Goal: Information Seeking & Learning: Compare options

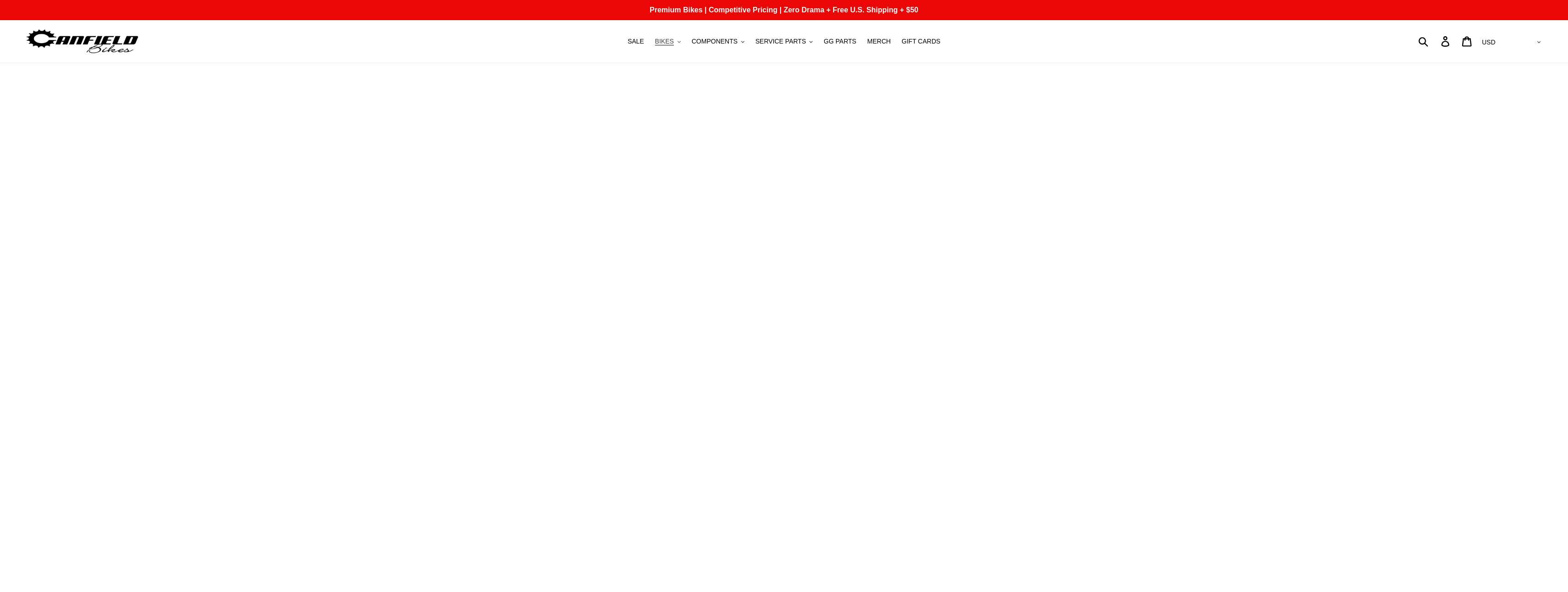
click at [685, 43] on button "BIKES .cls-1{fill:#231f20}" at bounding box center [667, 41] width 35 height 12
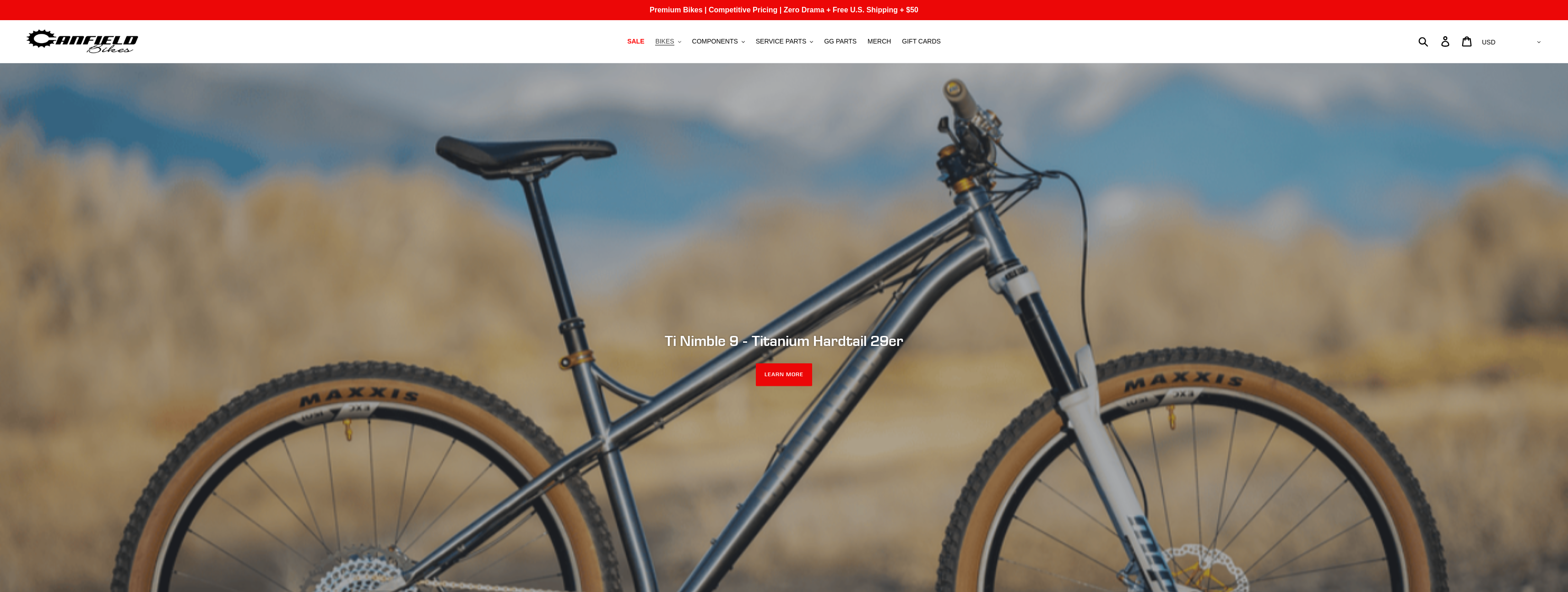
click at [674, 42] on span "BIKES" at bounding box center [665, 41] width 18 height 8
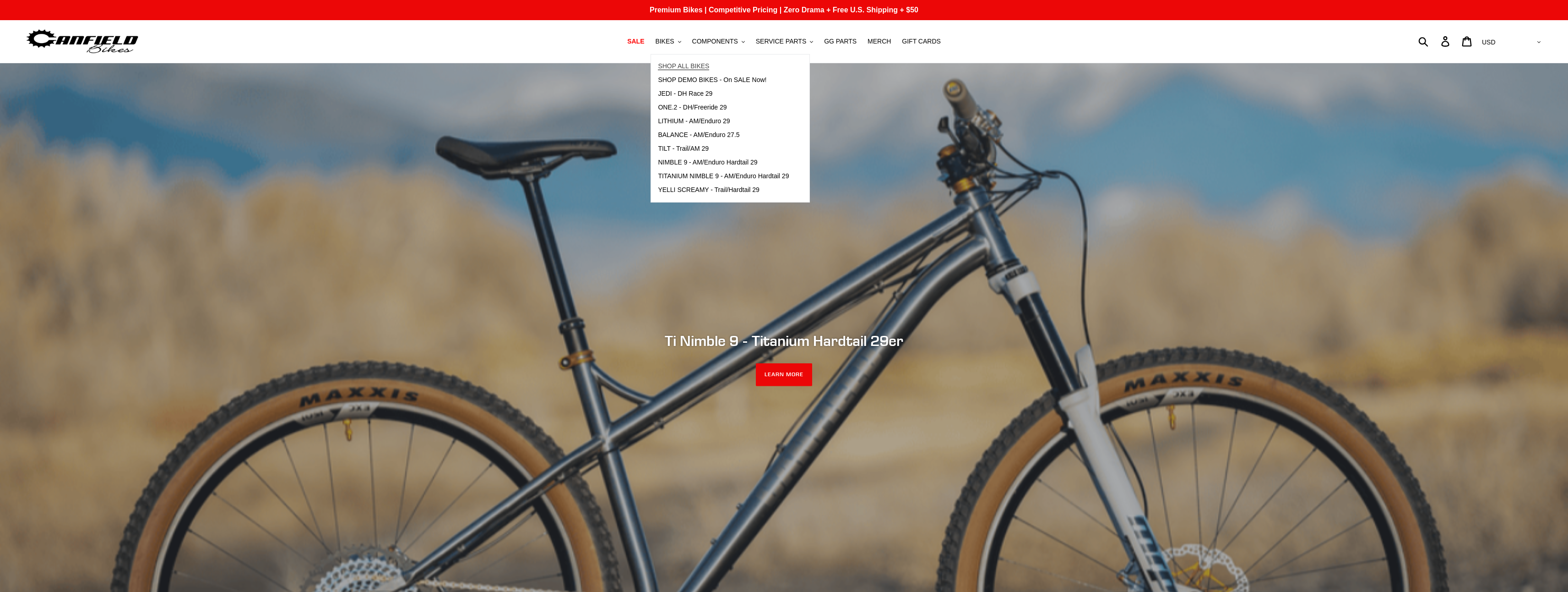
click at [691, 66] on span "SHOP ALL BIKES" at bounding box center [683, 66] width 51 height 8
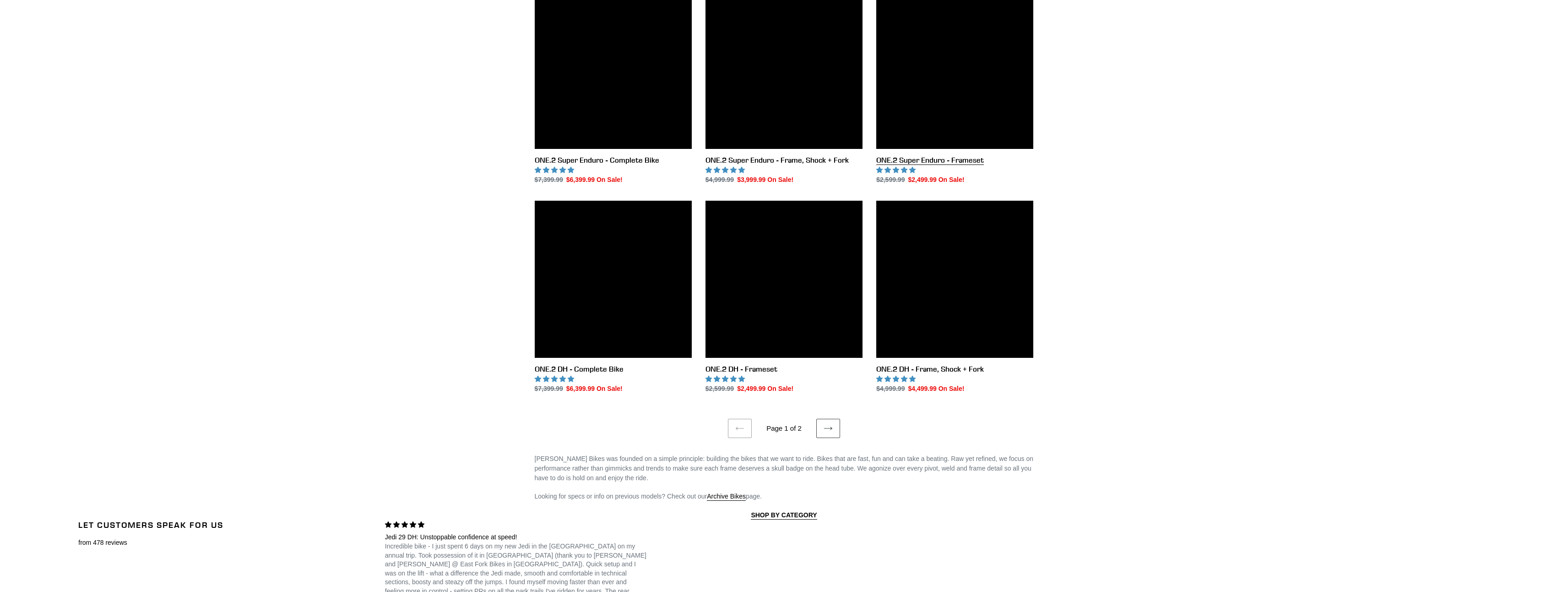
scroll to position [1558, 0]
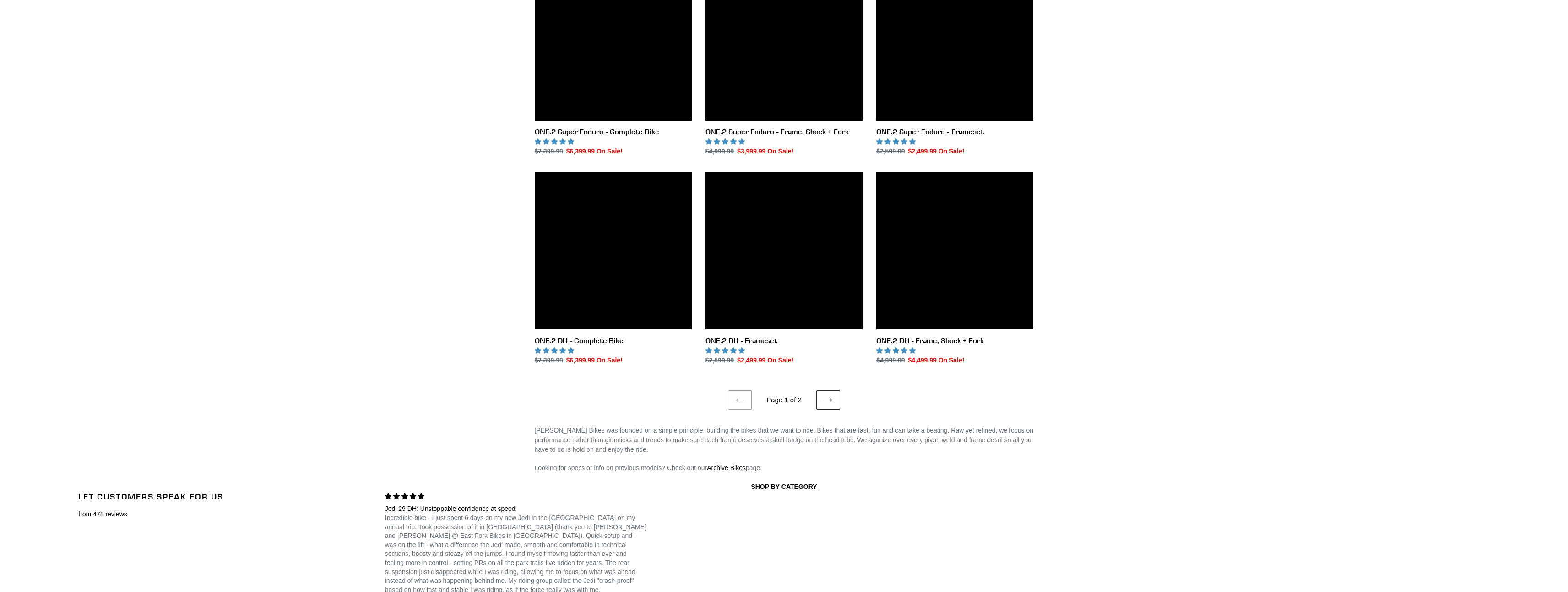
click at [820, 399] on link "Next page" at bounding box center [828, 399] width 24 height 19
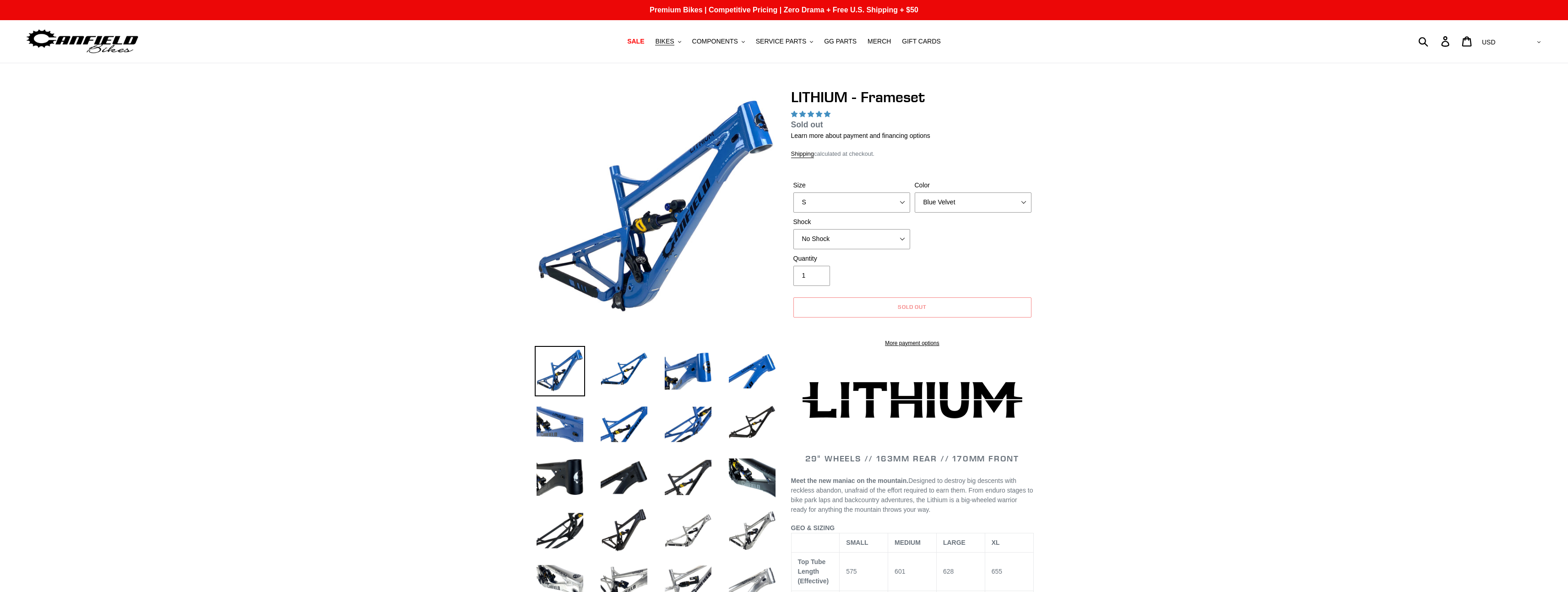
select select "highest-rating"
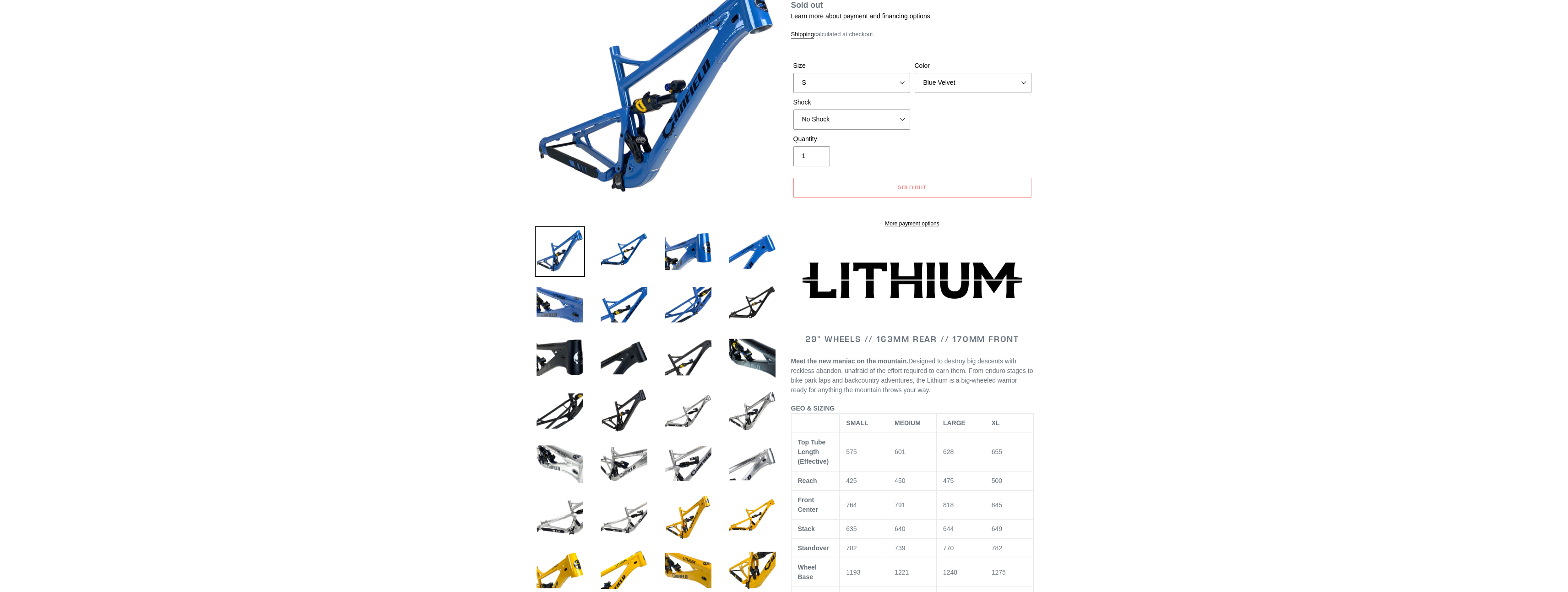
scroll to position [138, 0]
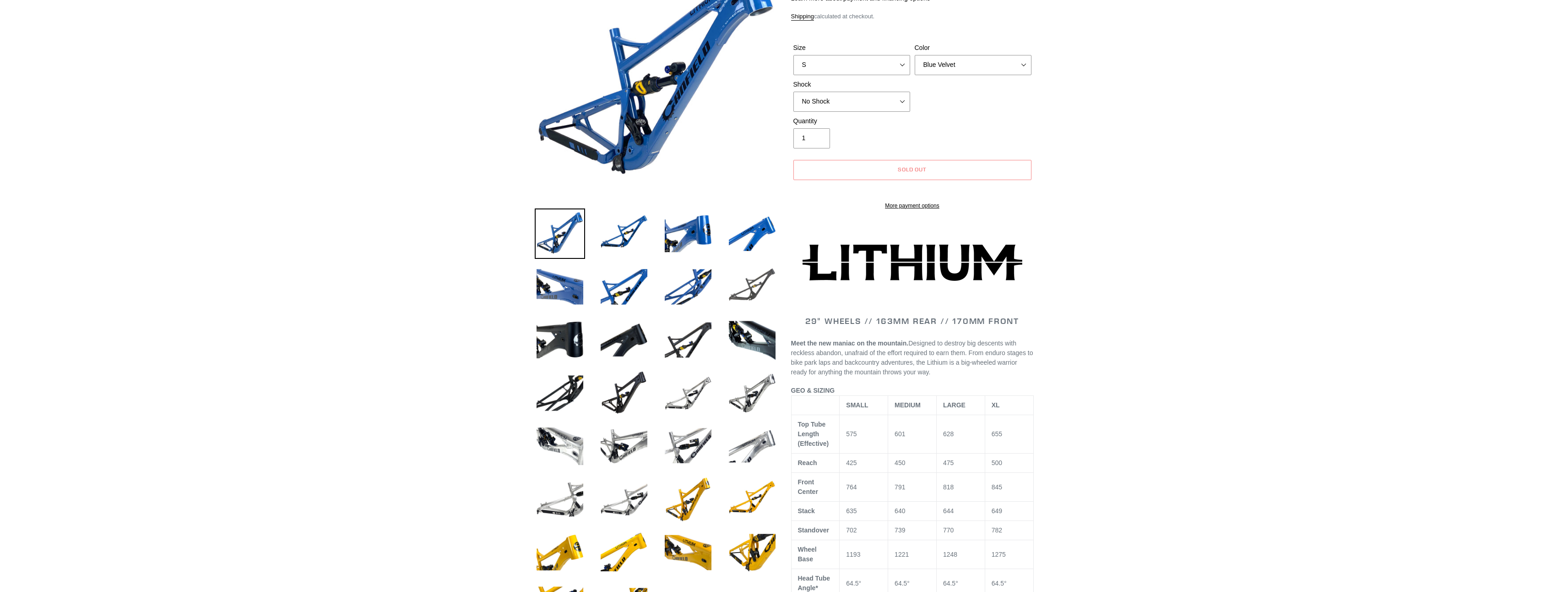
click at [754, 294] on img at bounding box center [752, 286] width 50 height 50
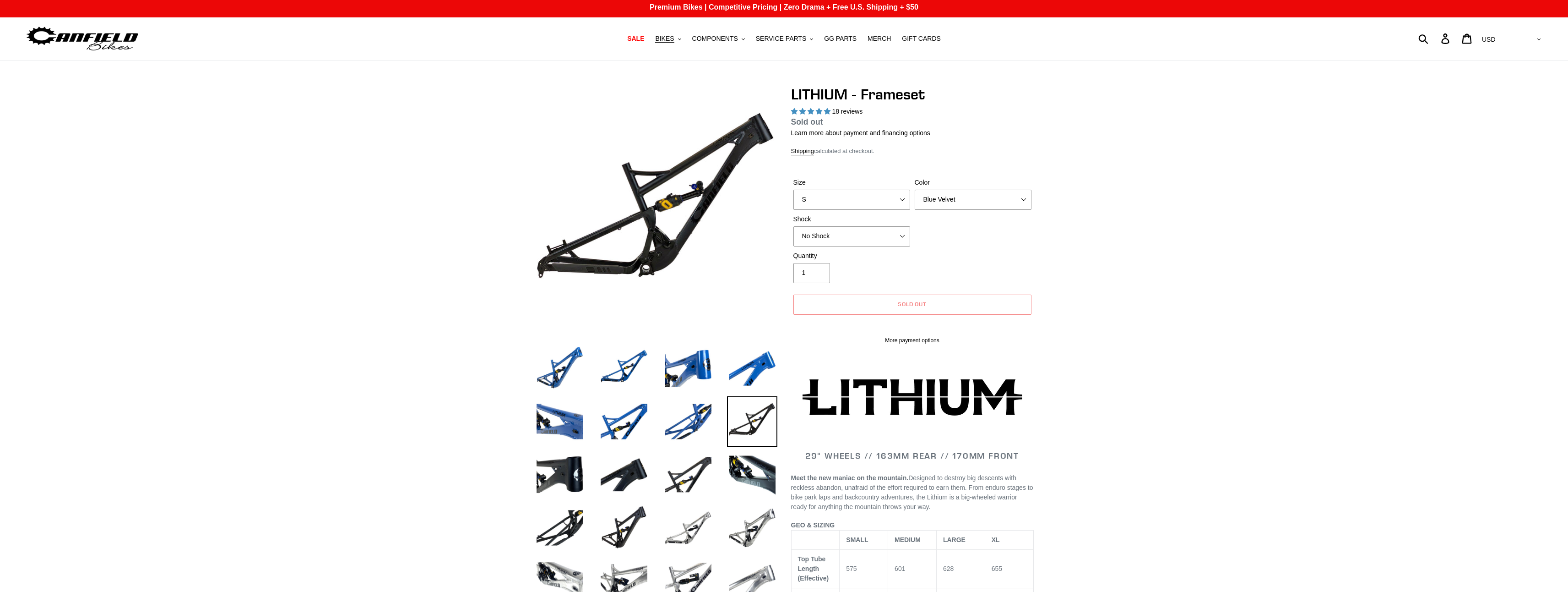
scroll to position [0, 0]
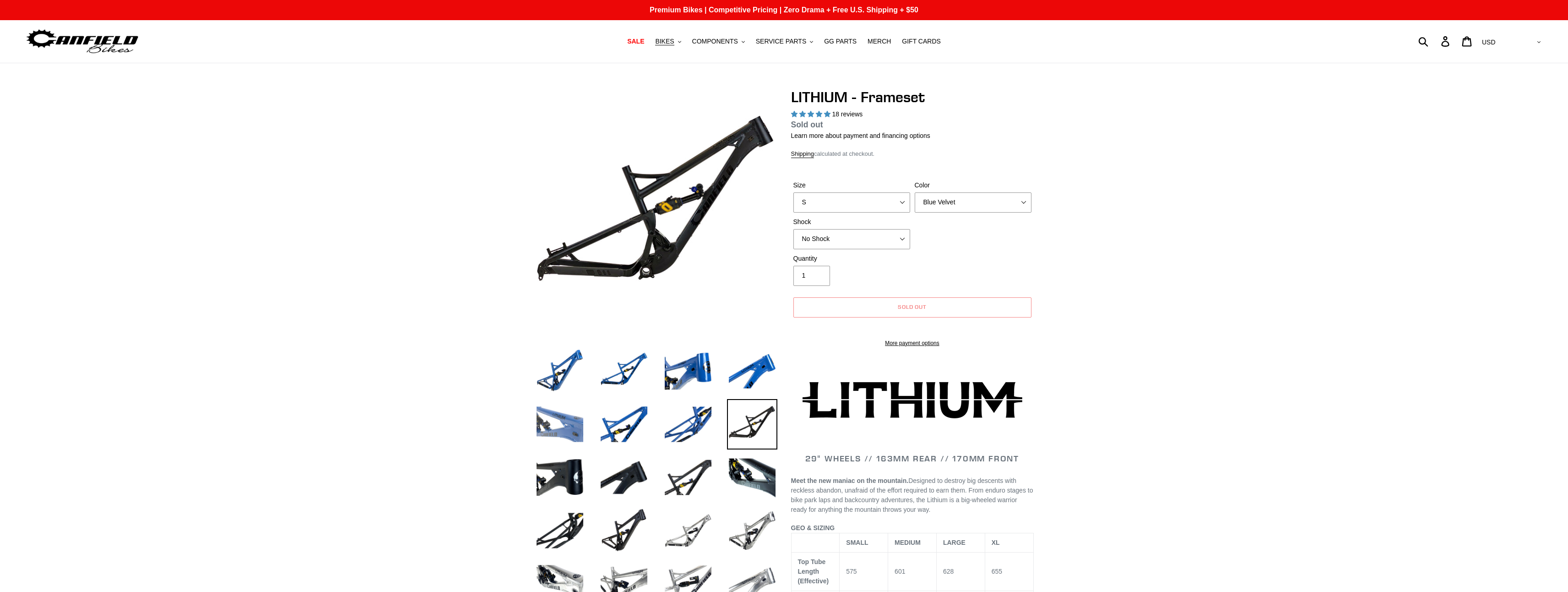
click at [565, 429] on img at bounding box center [560, 424] width 50 height 50
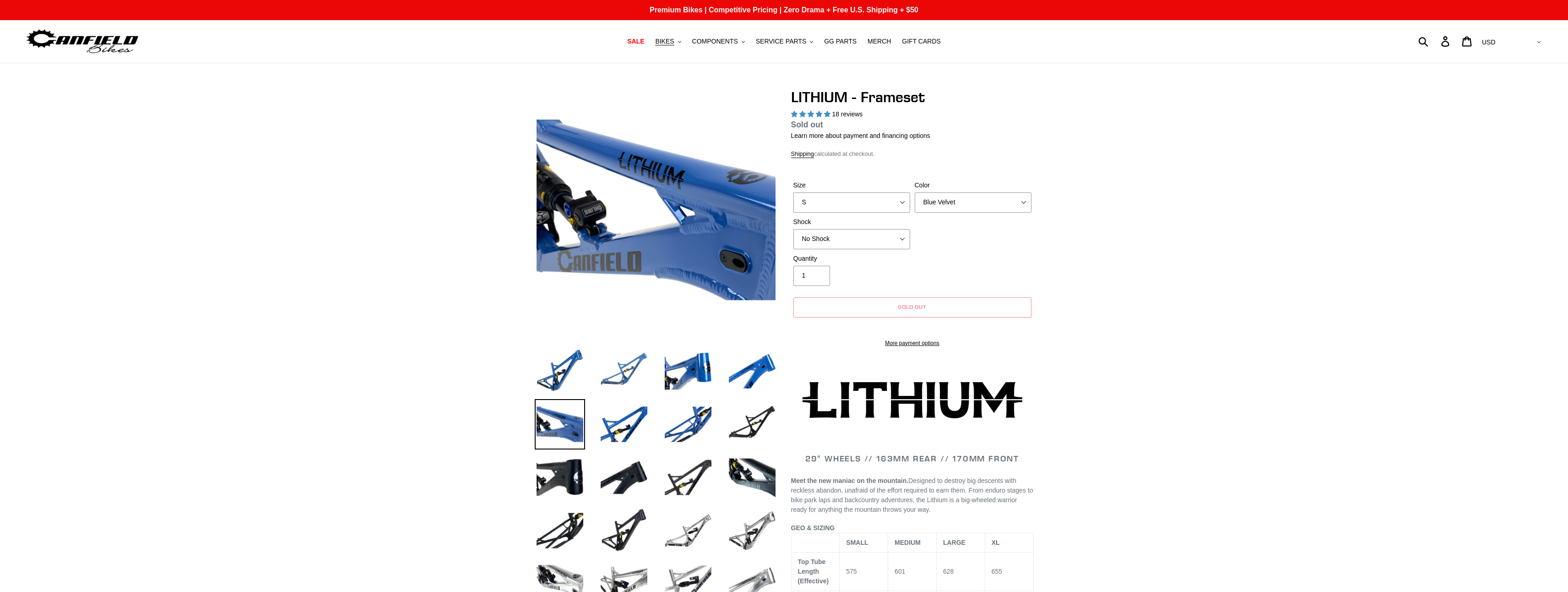
click at [617, 379] on img at bounding box center [624, 371] width 50 height 50
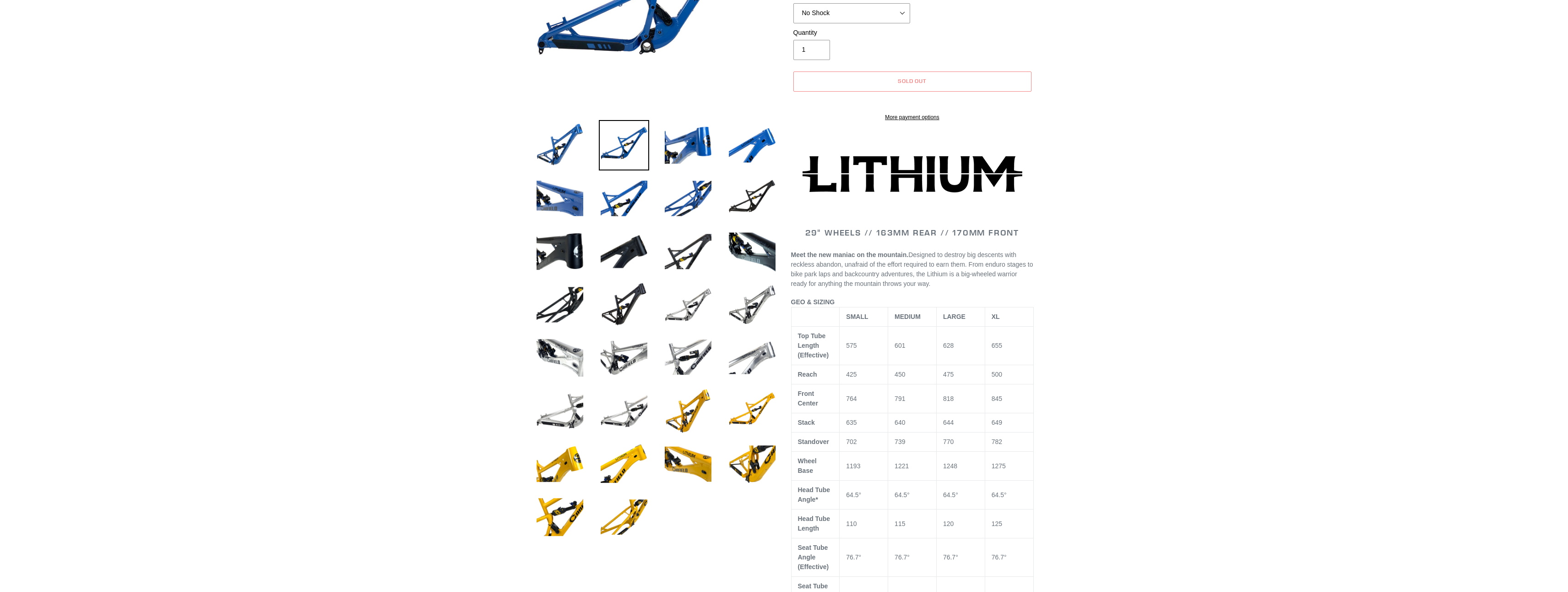
scroll to position [229, 0]
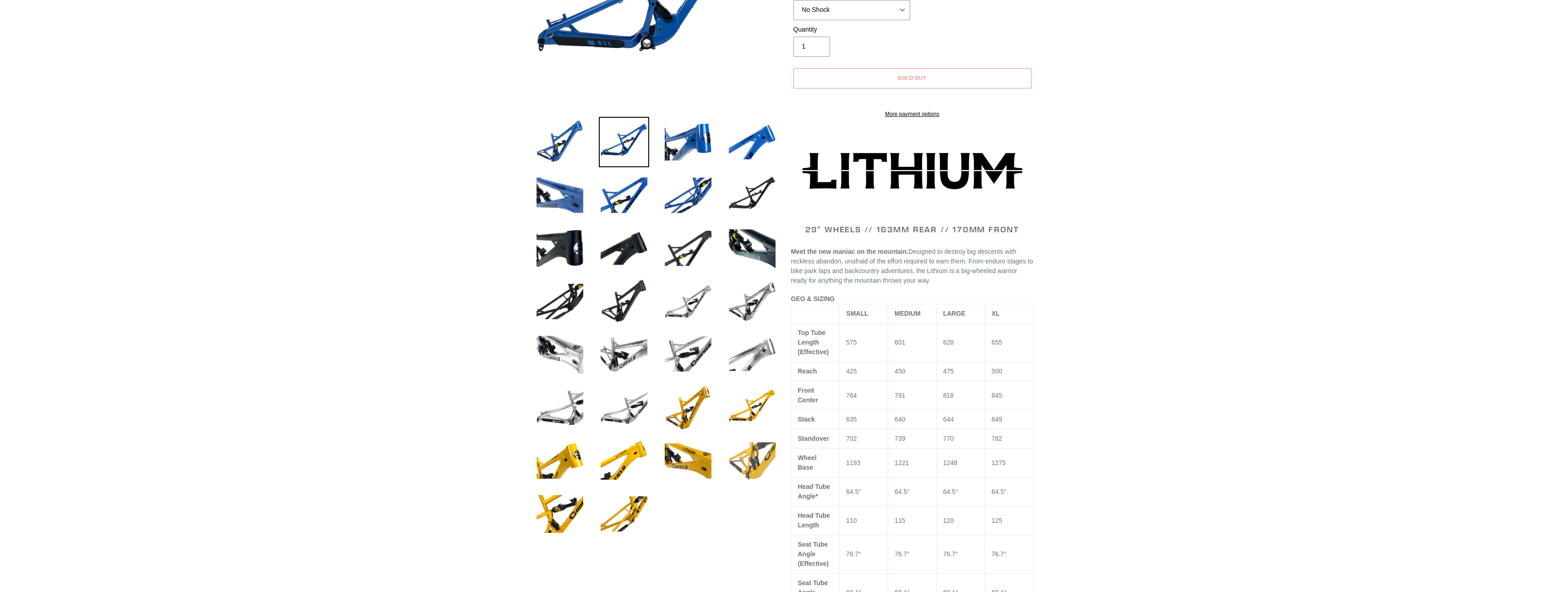
click at [747, 462] on img at bounding box center [752, 460] width 50 height 50
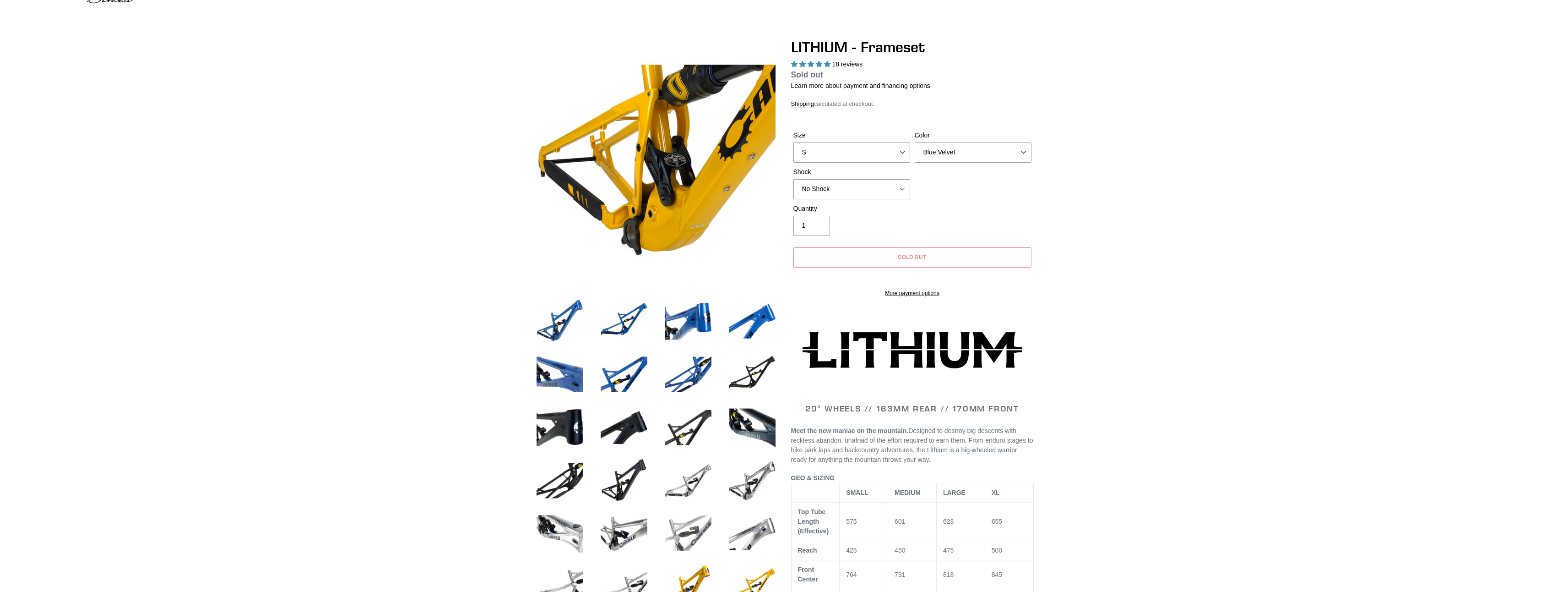
scroll to position [46, 0]
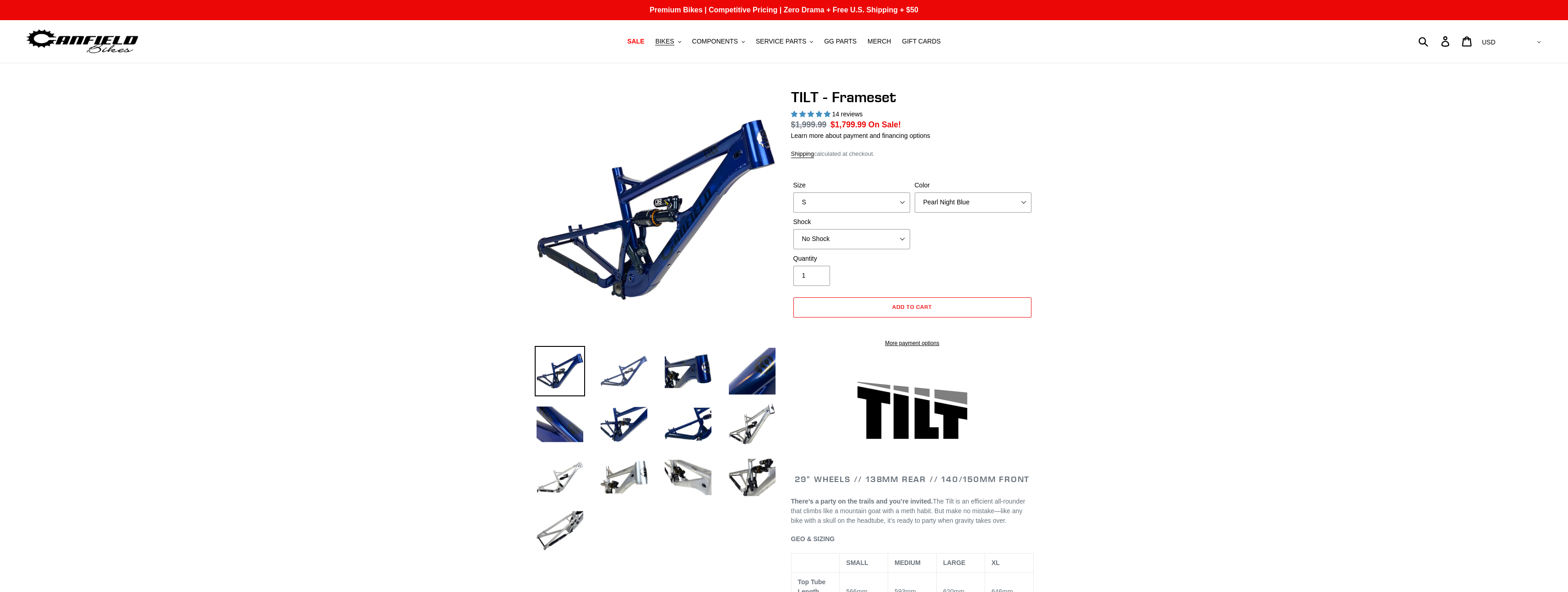
click at [623, 377] on img at bounding box center [624, 371] width 50 height 50
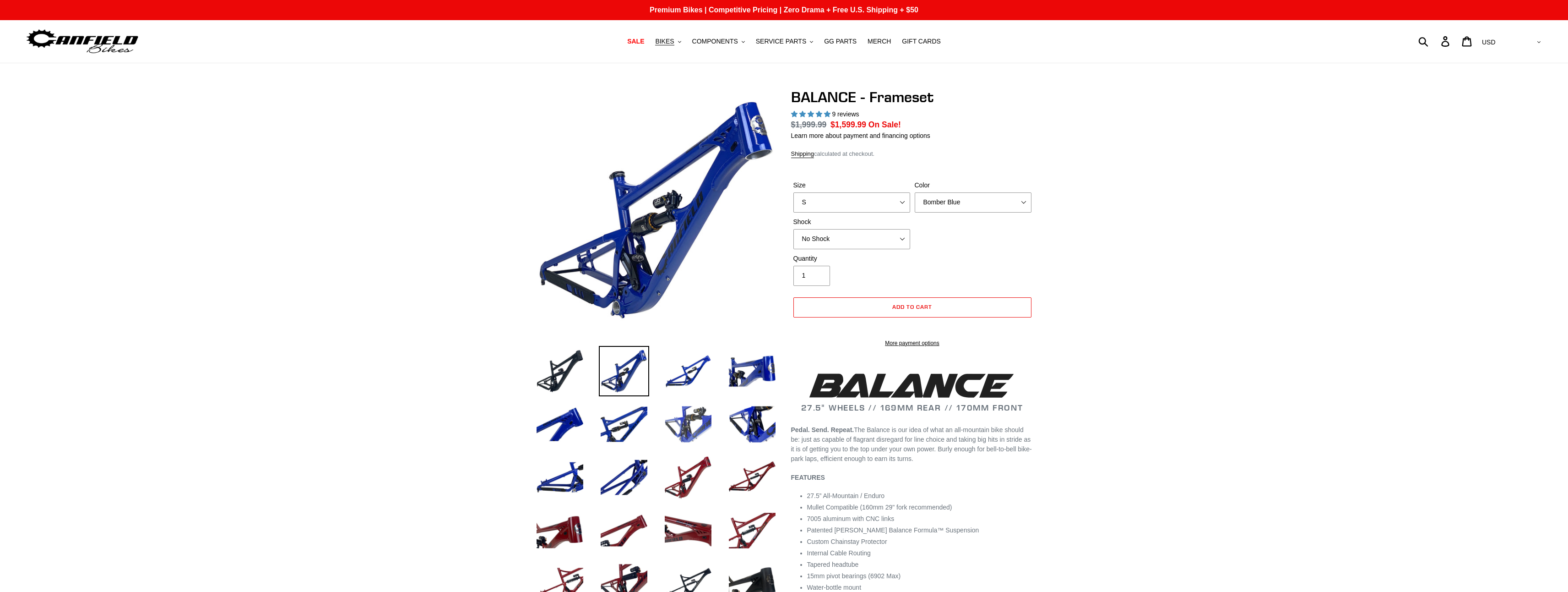
click at [693, 424] on img at bounding box center [688, 424] width 50 height 50
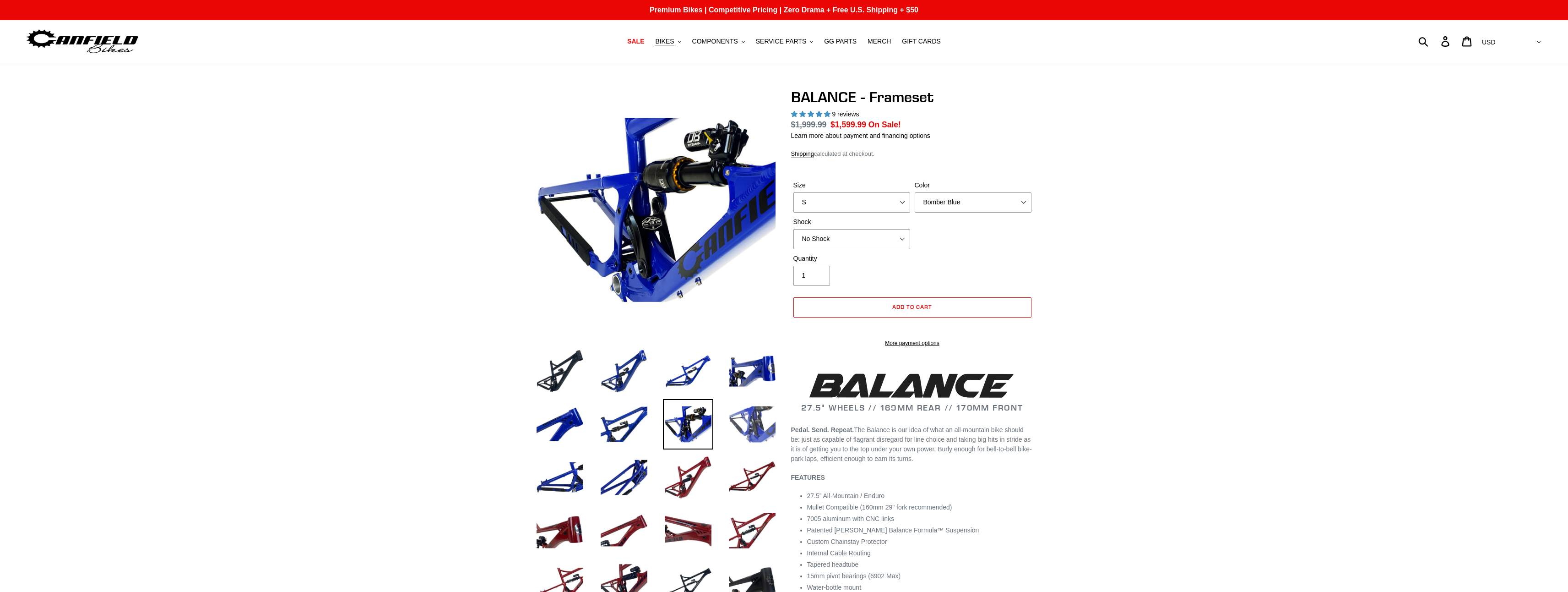
click at [754, 427] on img at bounding box center [752, 424] width 50 height 50
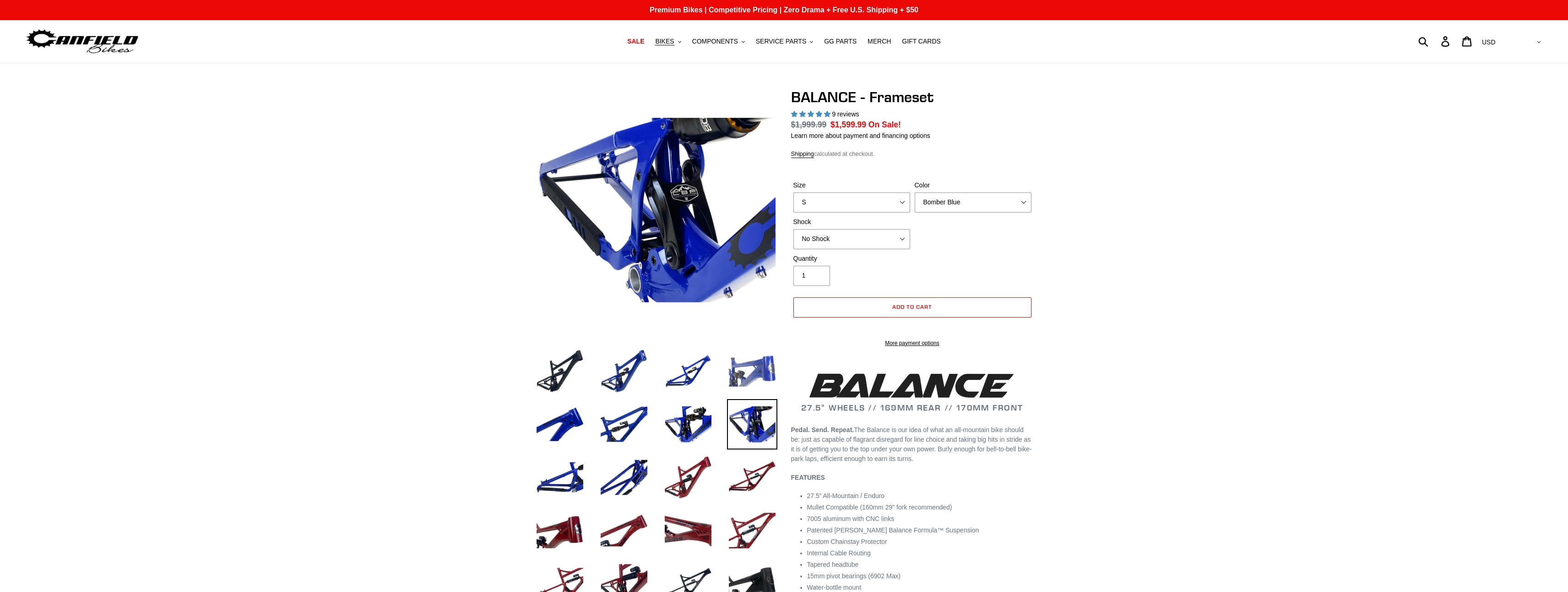
click at [749, 374] on img at bounding box center [752, 371] width 50 height 50
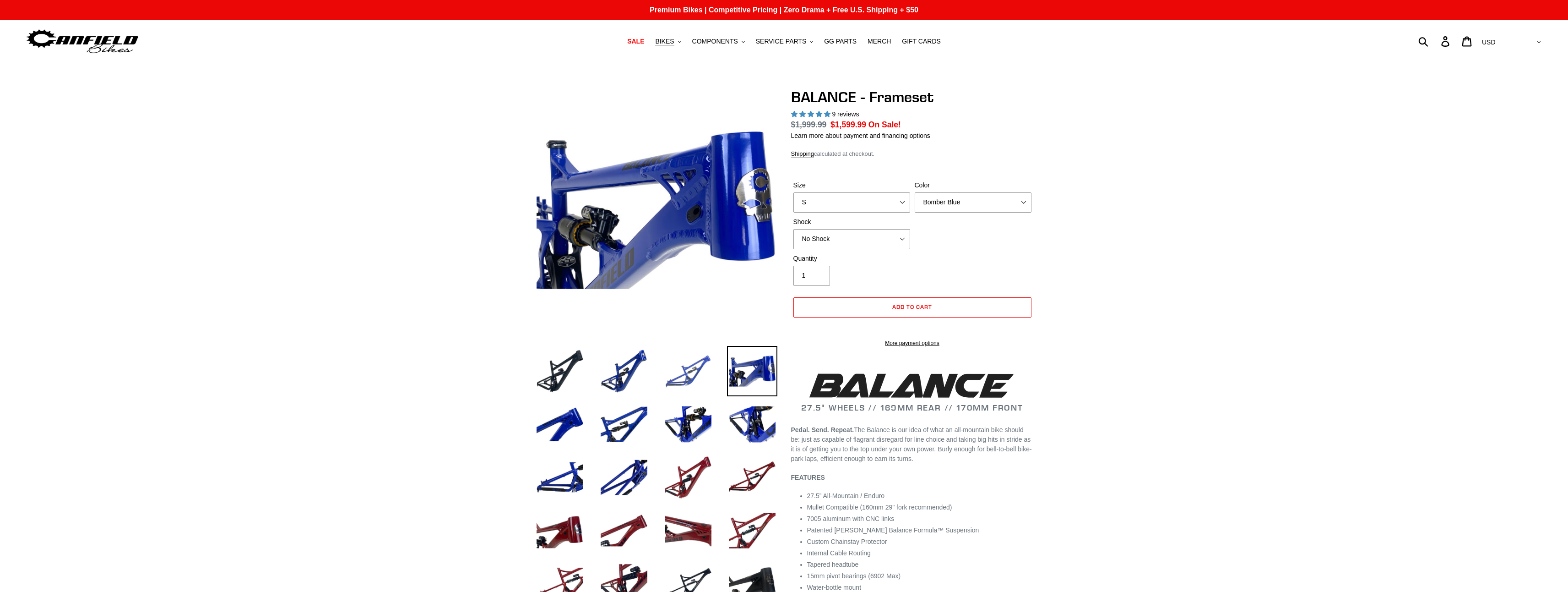
click at [683, 369] on img at bounding box center [688, 371] width 50 height 50
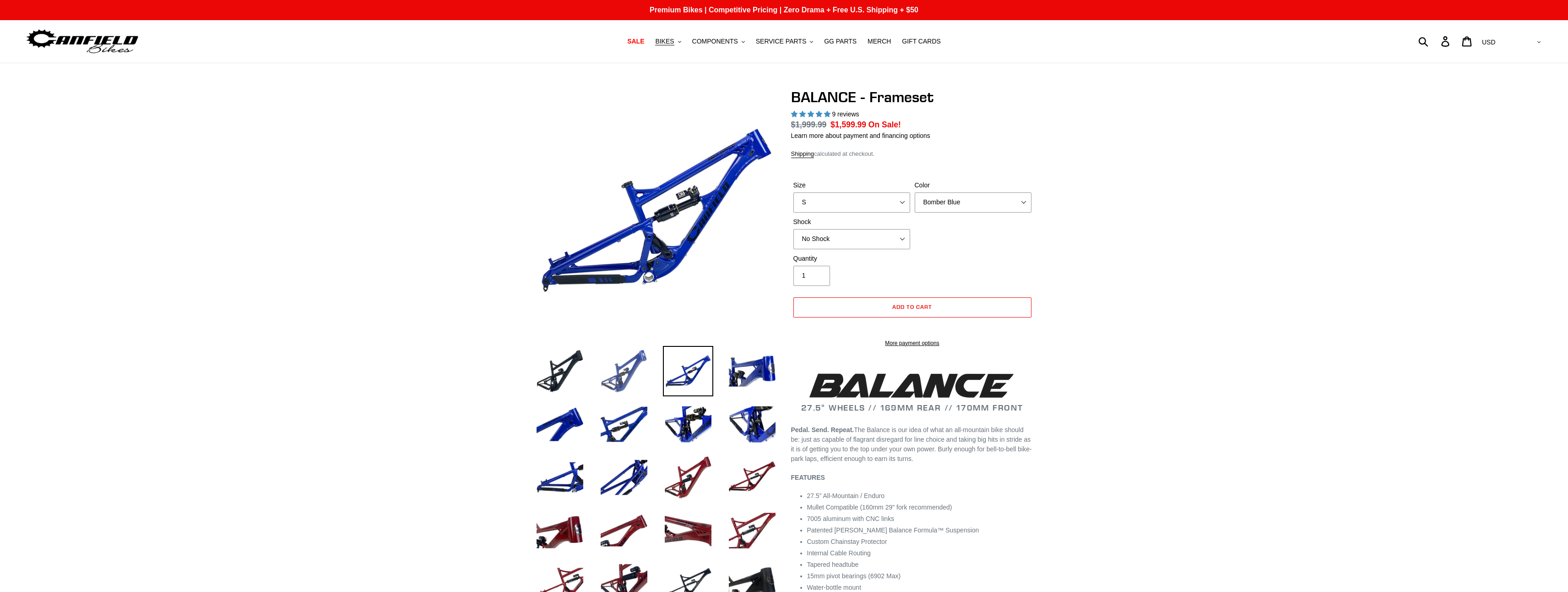
click at [628, 374] on img at bounding box center [624, 371] width 50 height 50
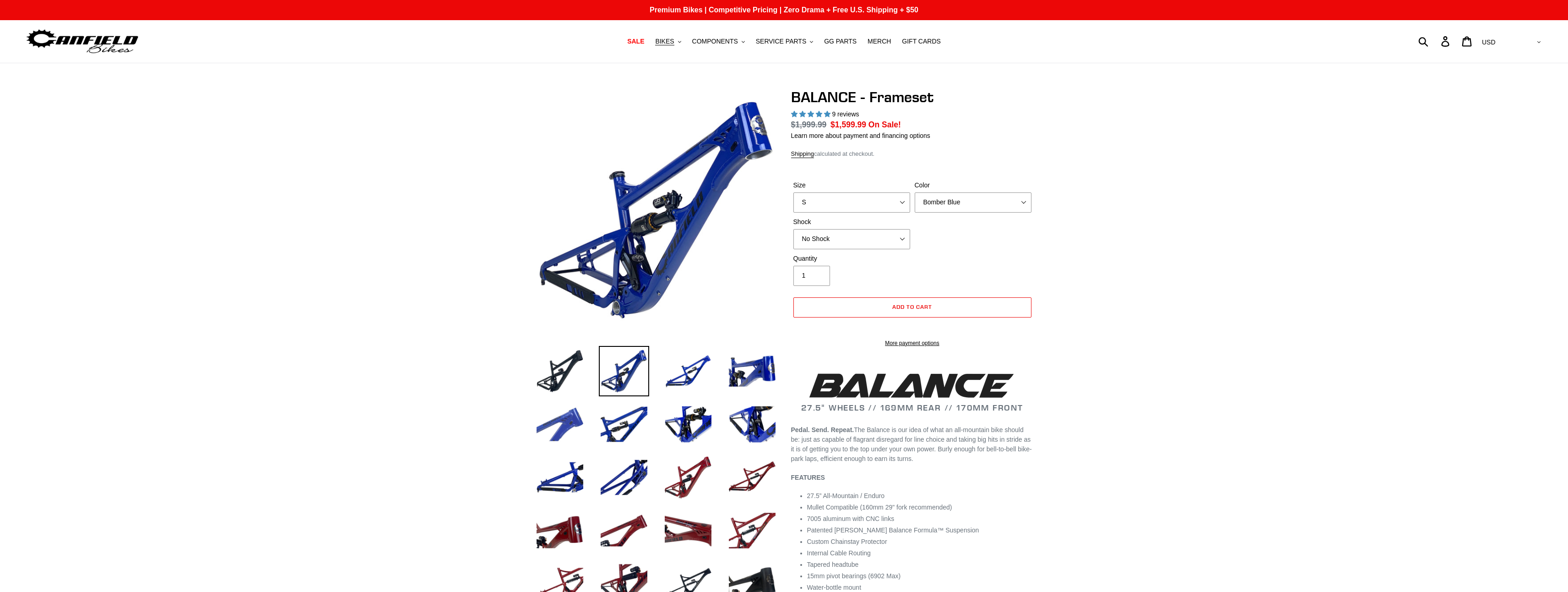
click at [560, 423] on img at bounding box center [560, 424] width 50 height 50
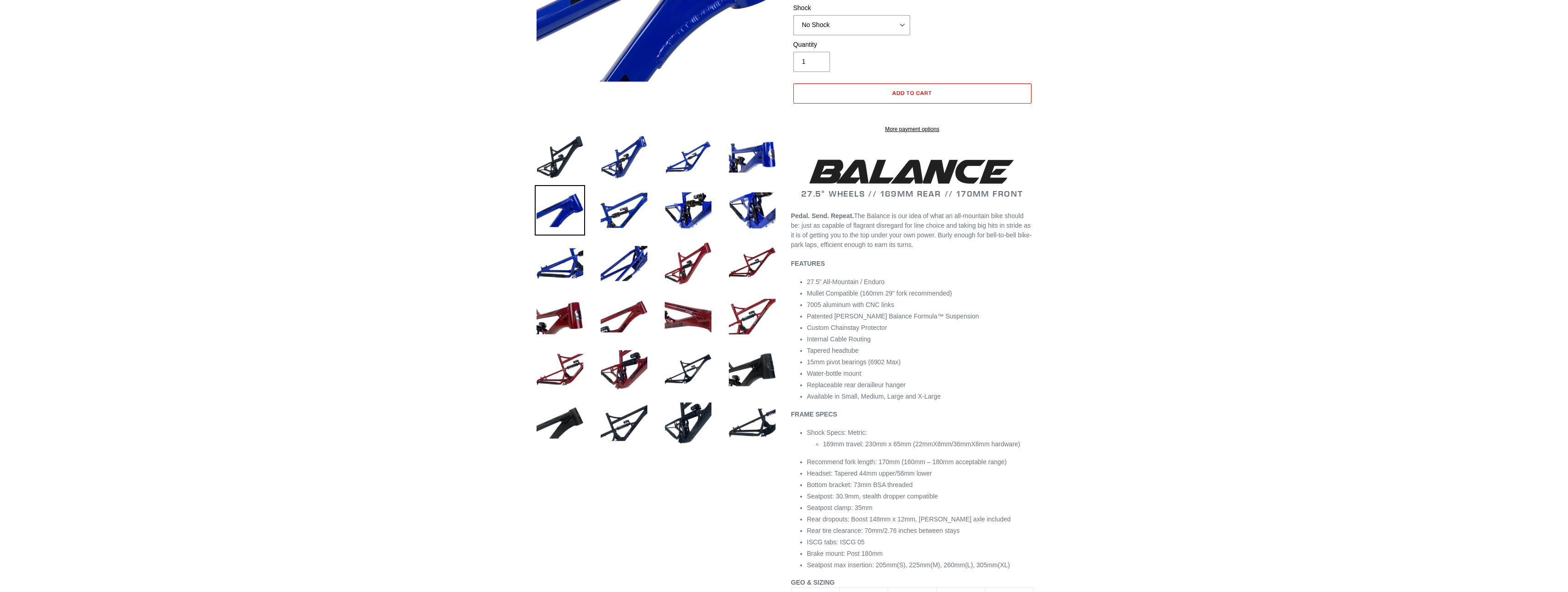
scroll to position [275, 0]
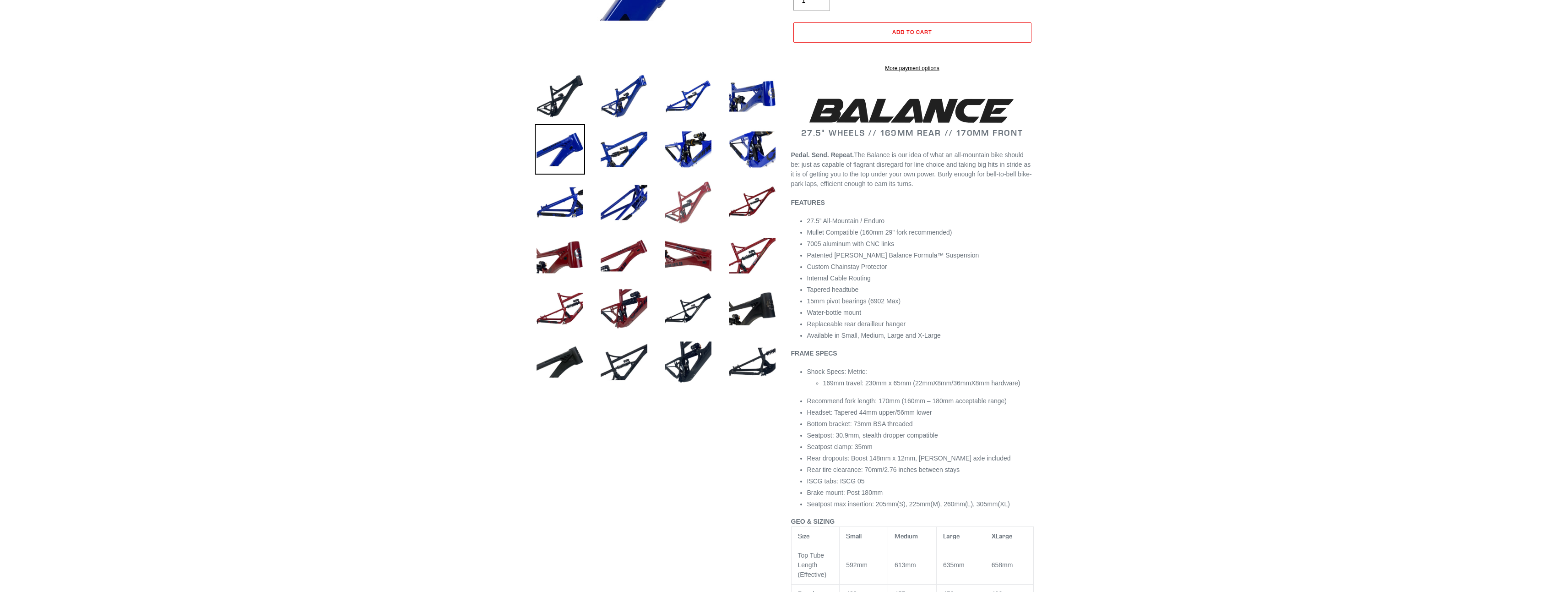
click at [691, 208] on img at bounding box center [688, 202] width 50 height 50
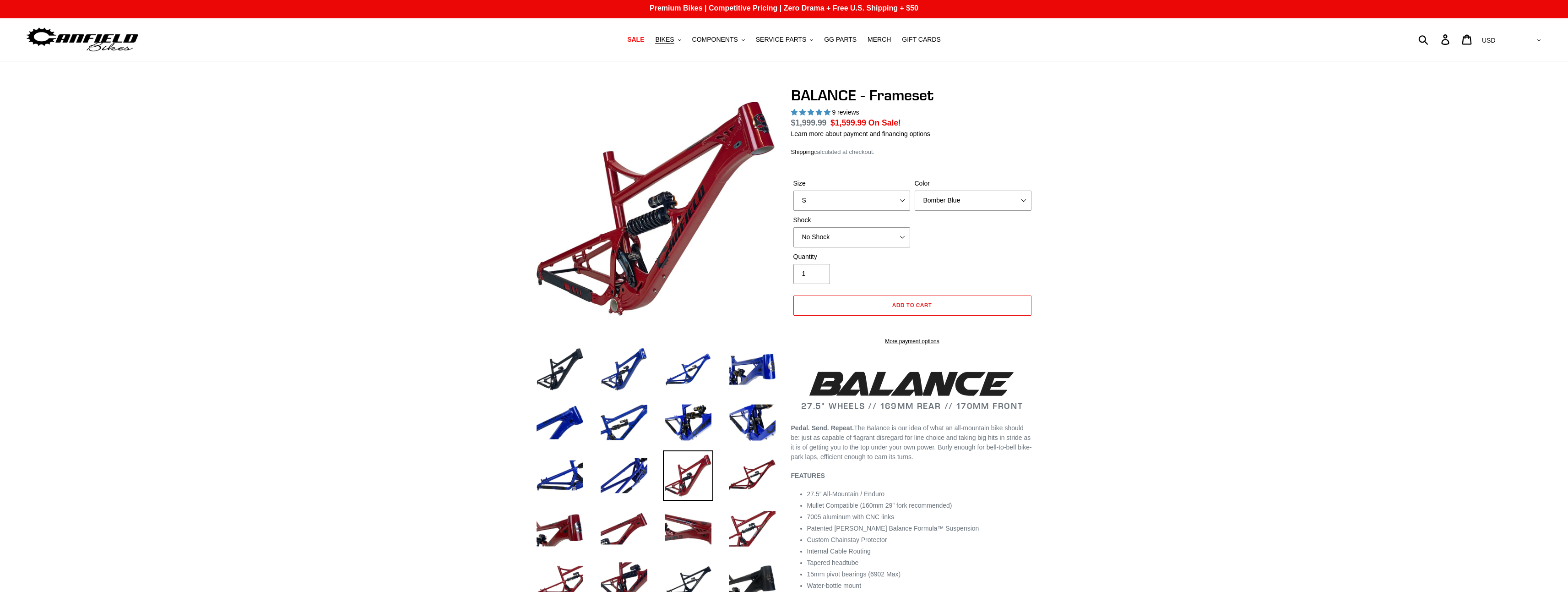
scroll to position [0, 0]
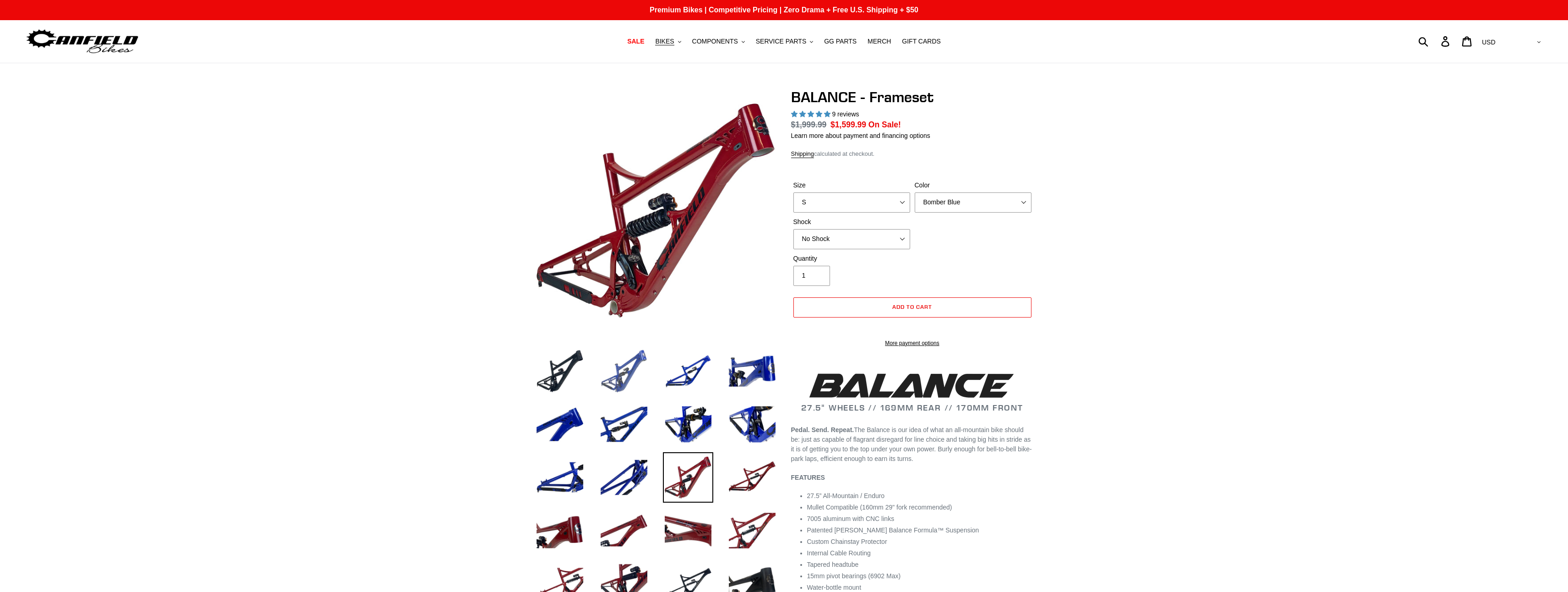
click at [621, 375] on img at bounding box center [624, 371] width 50 height 50
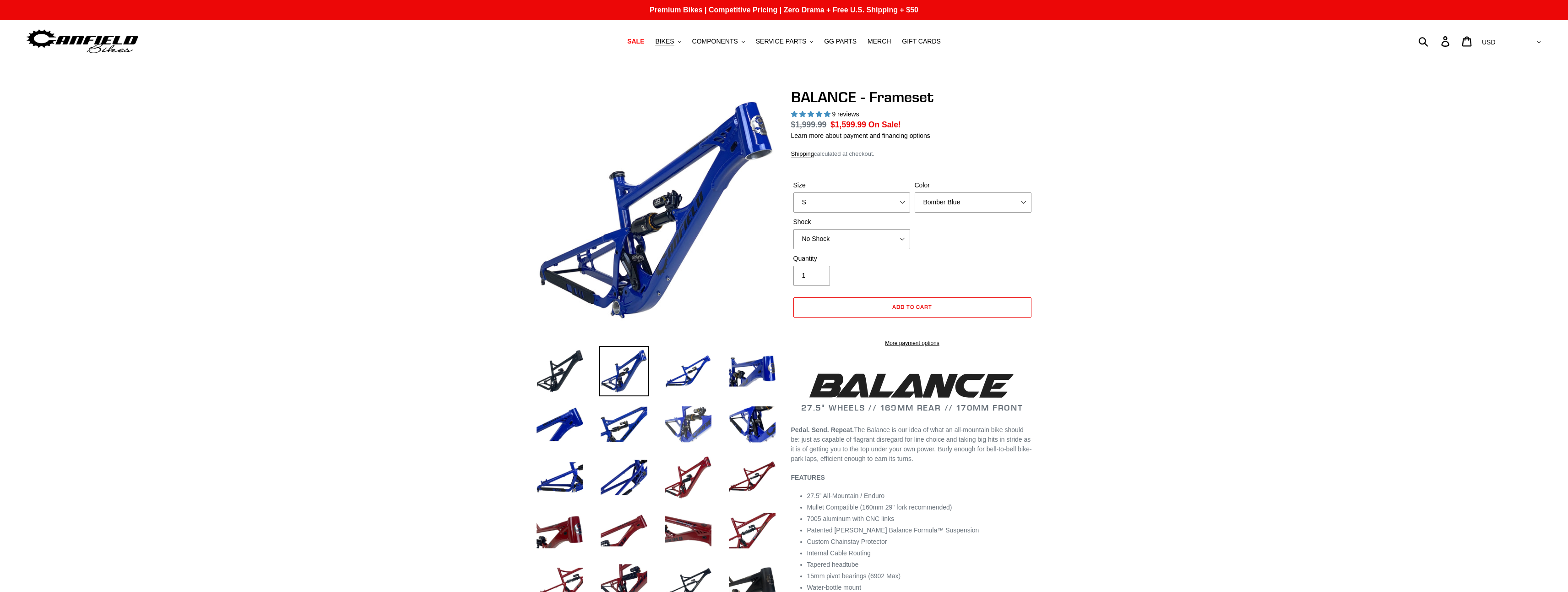
click at [687, 424] on img at bounding box center [688, 424] width 50 height 50
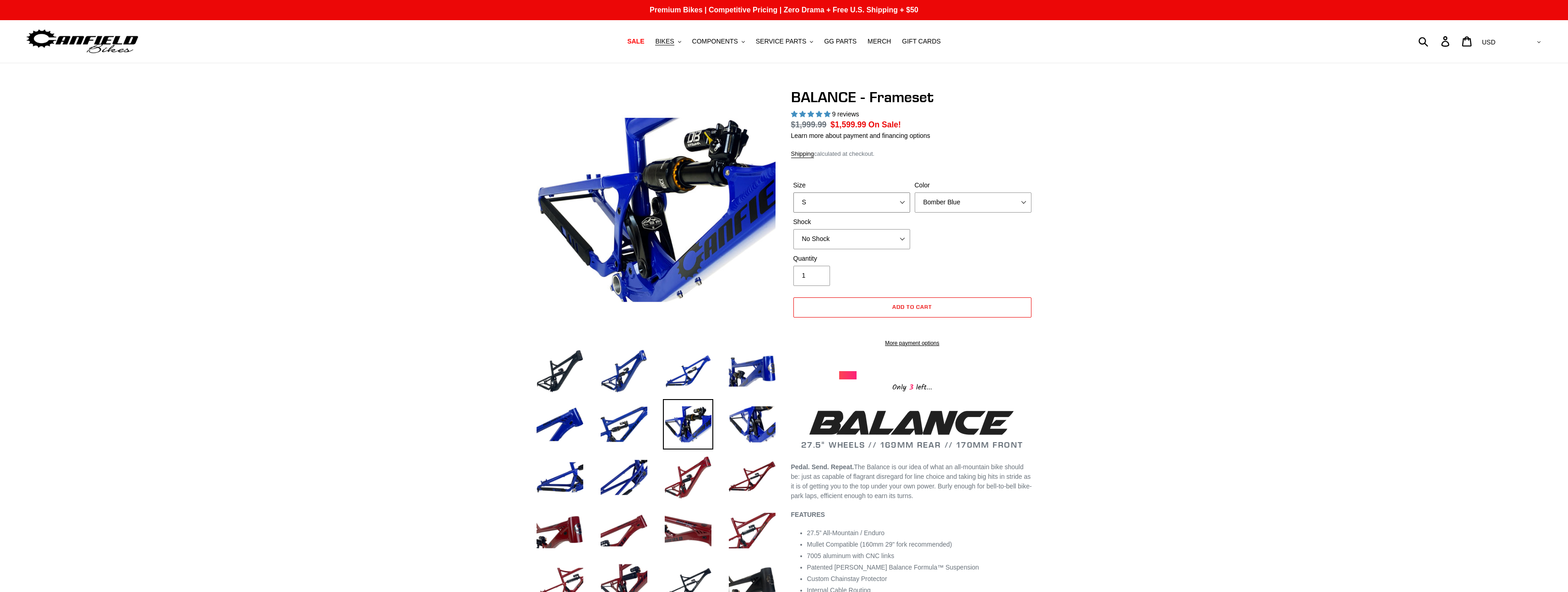
click at [900, 201] on select "S M L XL" at bounding box center [852, 202] width 117 height 20
select select "M"
click at [794, 192] on select "S M L XL" at bounding box center [852, 202] width 117 height 20
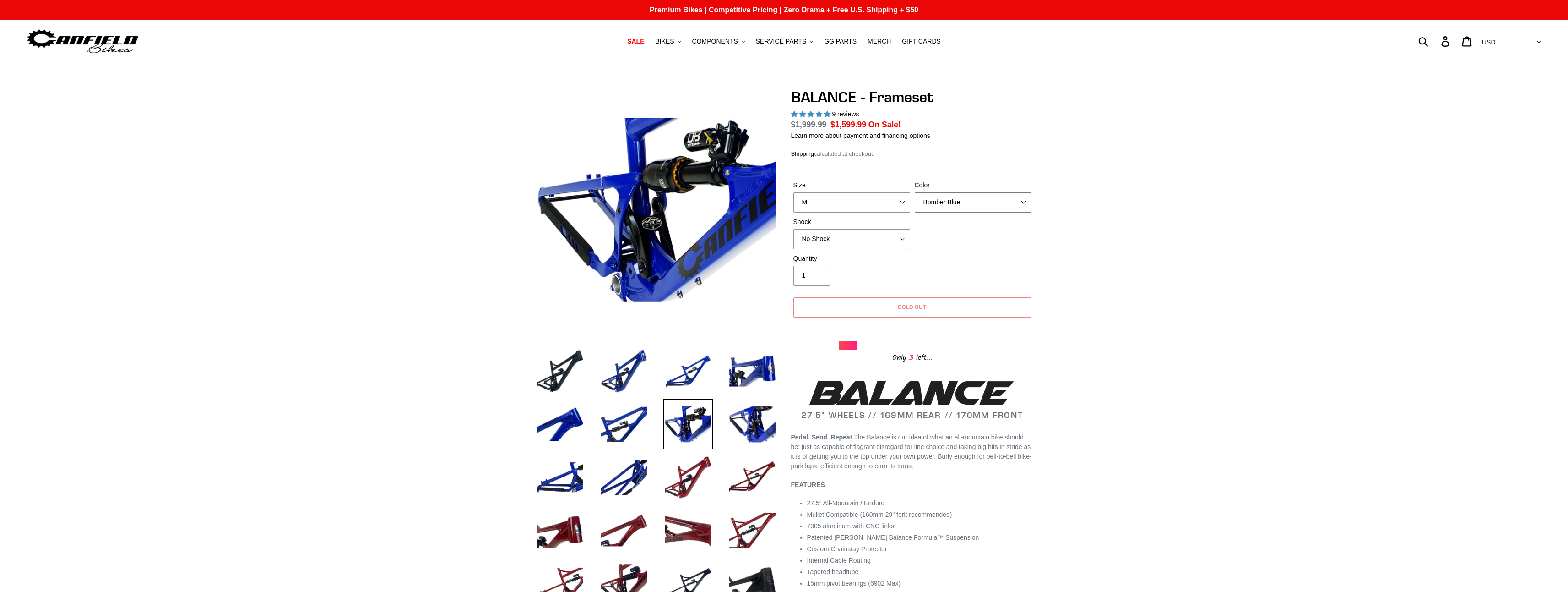
click at [950, 204] on select "Bomber Blue Goat's Blood Stealth Black" at bounding box center [973, 202] width 117 height 20
click at [915, 192] on select "Bomber Blue Goat's Blood Stealth Black" at bounding box center [973, 202] width 117 height 20
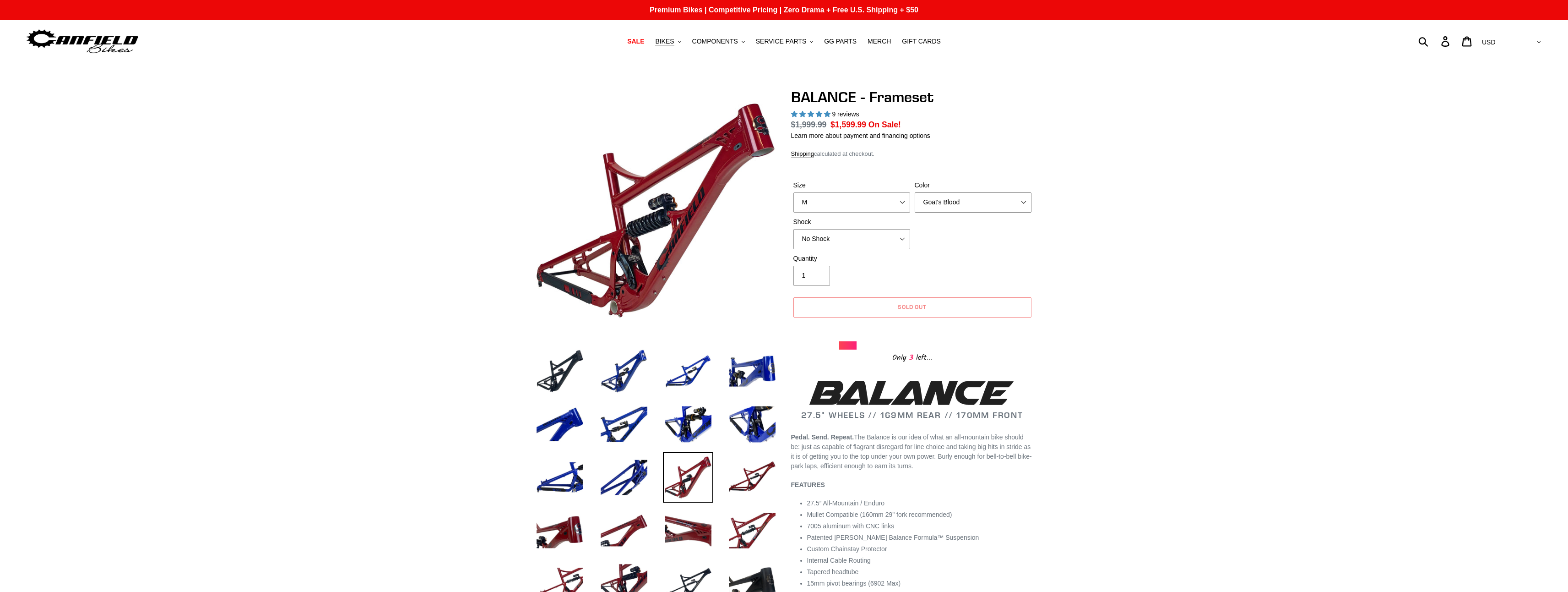
click at [954, 201] on select "Bomber Blue Goat's Blood Stealth Black" at bounding box center [973, 202] width 117 height 20
select select "Stealth Black"
click at [915, 192] on select "Bomber Blue Goat's Blood Stealth Black" at bounding box center [973, 202] width 117 height 20
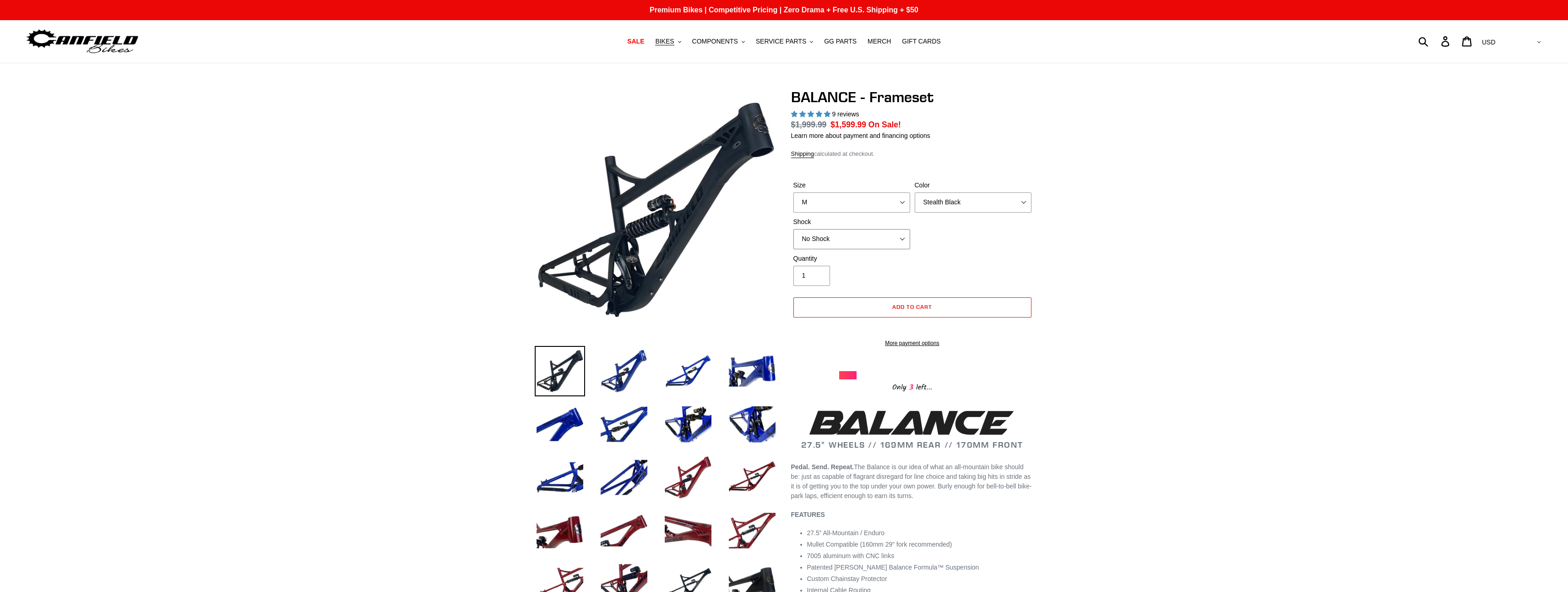
click at [855, 236] on select "No Shock Cane Creek Kitsuma Air Öhlins TTX2 Air EXT Storia V3-S" at bounding box center [852, 239] width 117 height 20
click at [794, 229] on select "No Shock Cane Creek Kitsuma Air Öhlins TTX2 Air EXT Storia V3-S" at bounding box center [852, 239] width 117 height 20
click at [875, 236] on select "No Shock Cane Creek Kitsuma Air Öhlins TTX2 Air EXT Storia V3-S" at bounding box center [852, 239] width 117 height 20
click at [794, 229] on select "No Shock Cane Creek Kitsuma Air Öhlins TTX2 Air EXT Storia V3-S" at bounding box center [852, 239] width 117 height 20
click at [867, 242] on select "No Shock Cane Creek Kitsuma Air Öhlins TTX2 Air EXT Storia V3-S" at bounding box center [852, 239] width 117 height 20
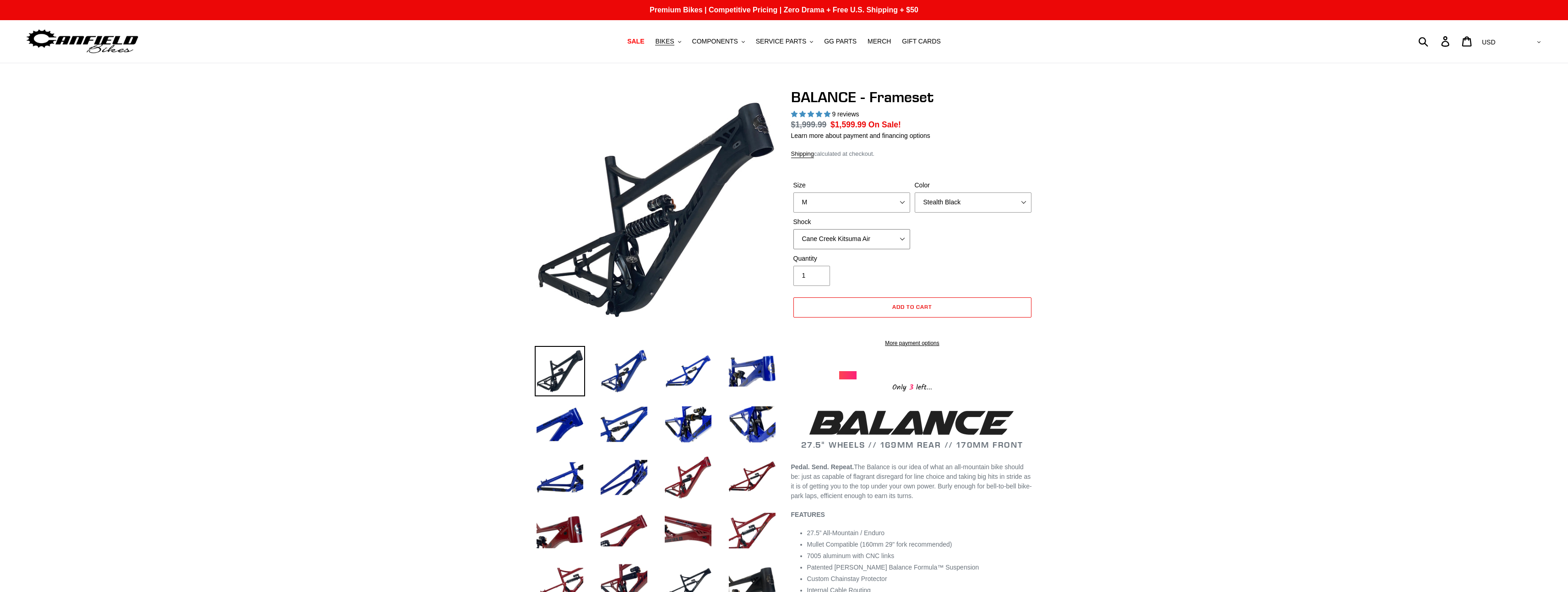
click at [794, 229] on select "No Shock Cane Creek Kitsuma Air Öhlins TTX2 Air EXT Storia V3-S" at bounding box center [852, 239] width 117 height 20
click at [859, 240] on select "No Shock Cane Creek Kitsuma Air Öhlins TTX2 Air EXT Storia V3-S" at bounding box center [852, 239] width 117 height 20
select select "No Shock"
click at [794, 229] on select "No Shock Cane Creek Kitsuma Air Öhlins TTX2 Air EXT Storia V3-S" at bounding box center [852, 239] width 117 height 20
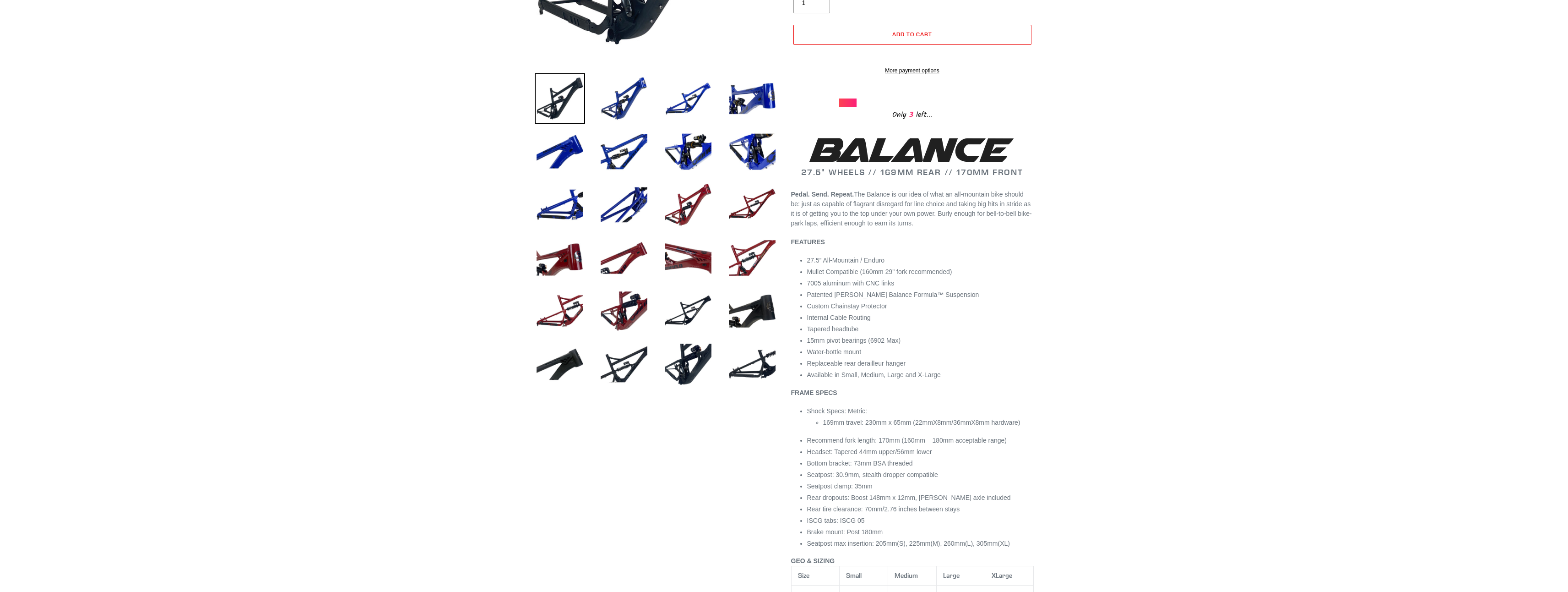
scroll to position [275, 0]
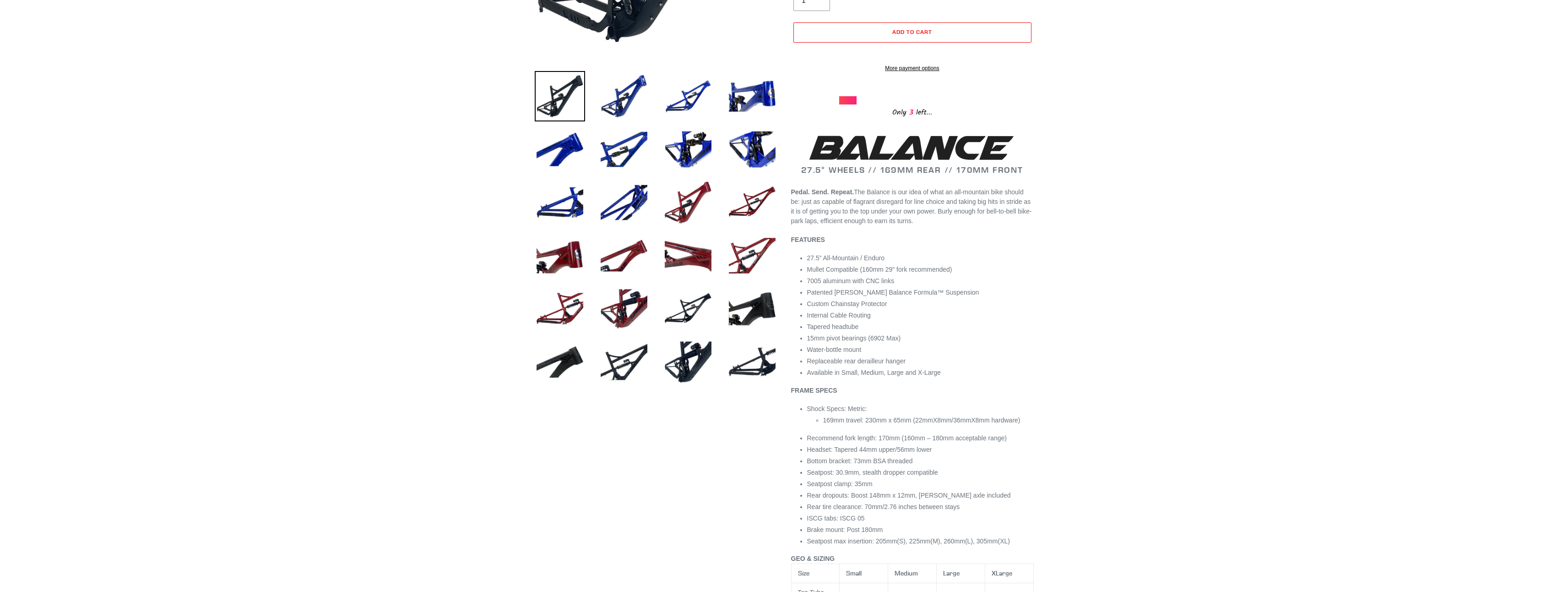
click at [434, 370] on div at bounding box center [784, 504] width 1568 height 1382
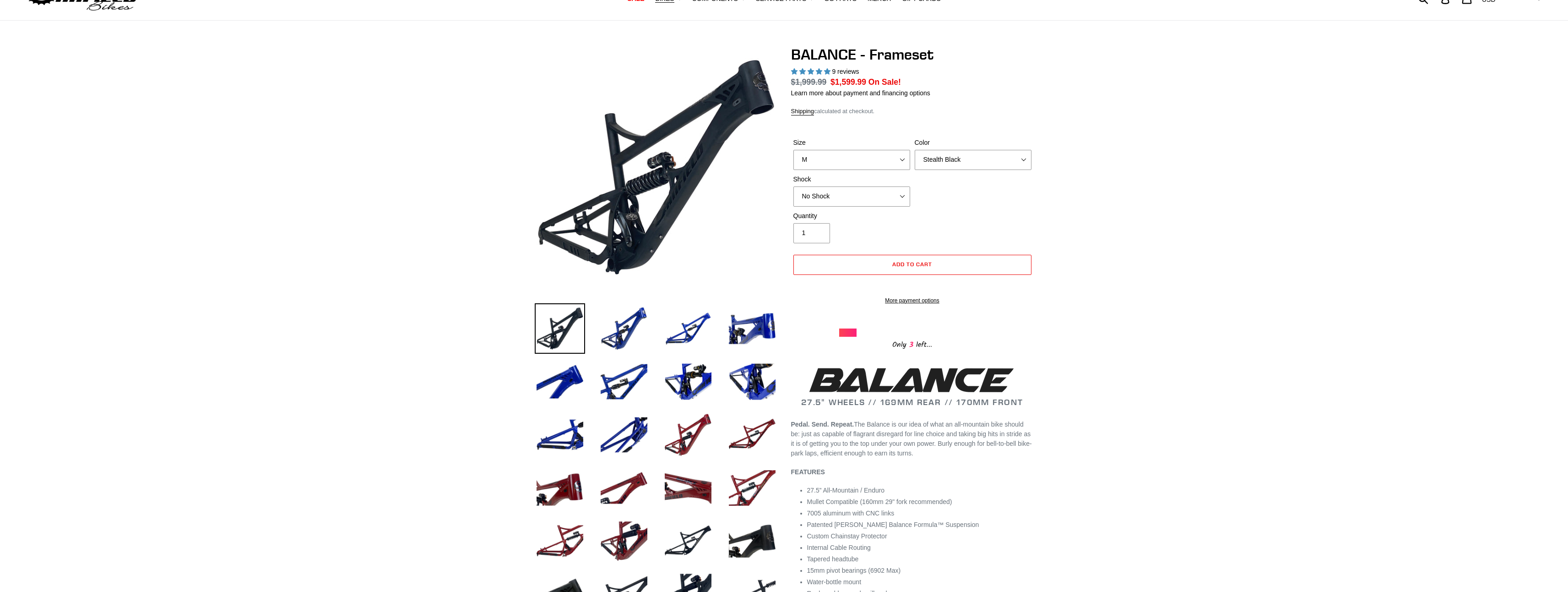
scroll to position [46, 0]
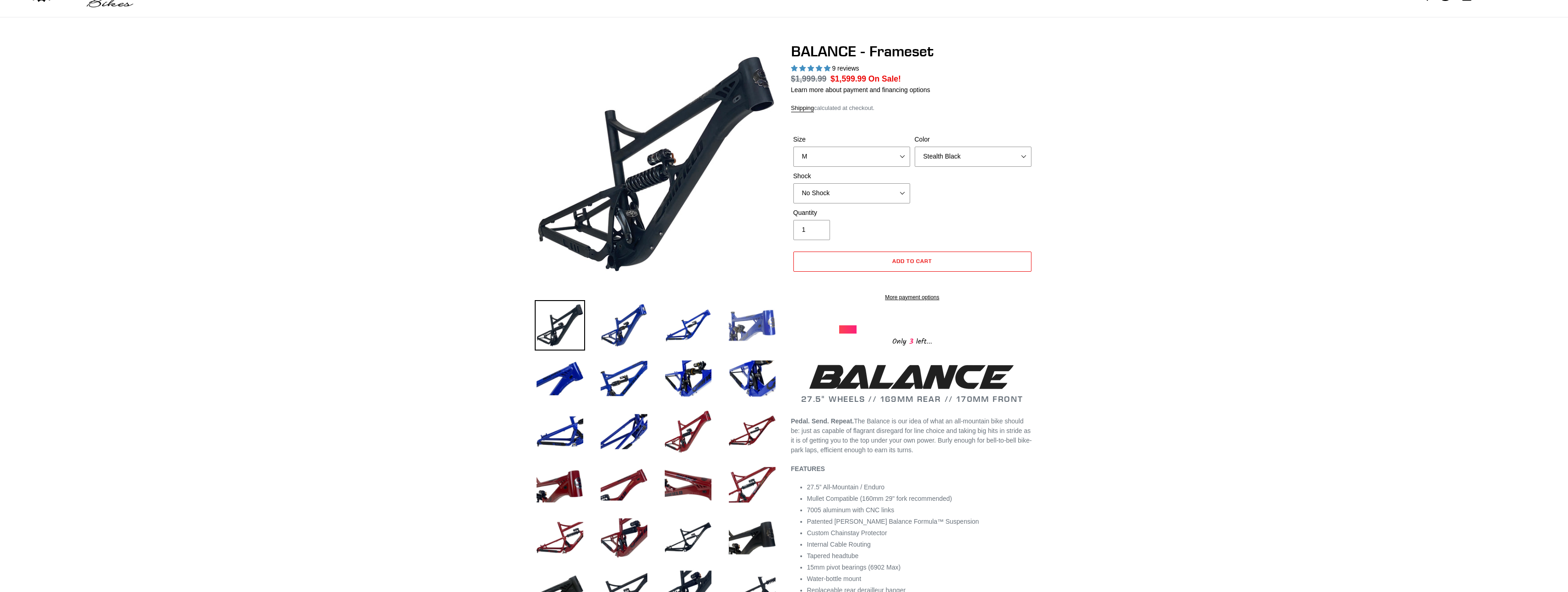
click at [747, 325] on img at bounding box center [752, 325] width 50 height 50
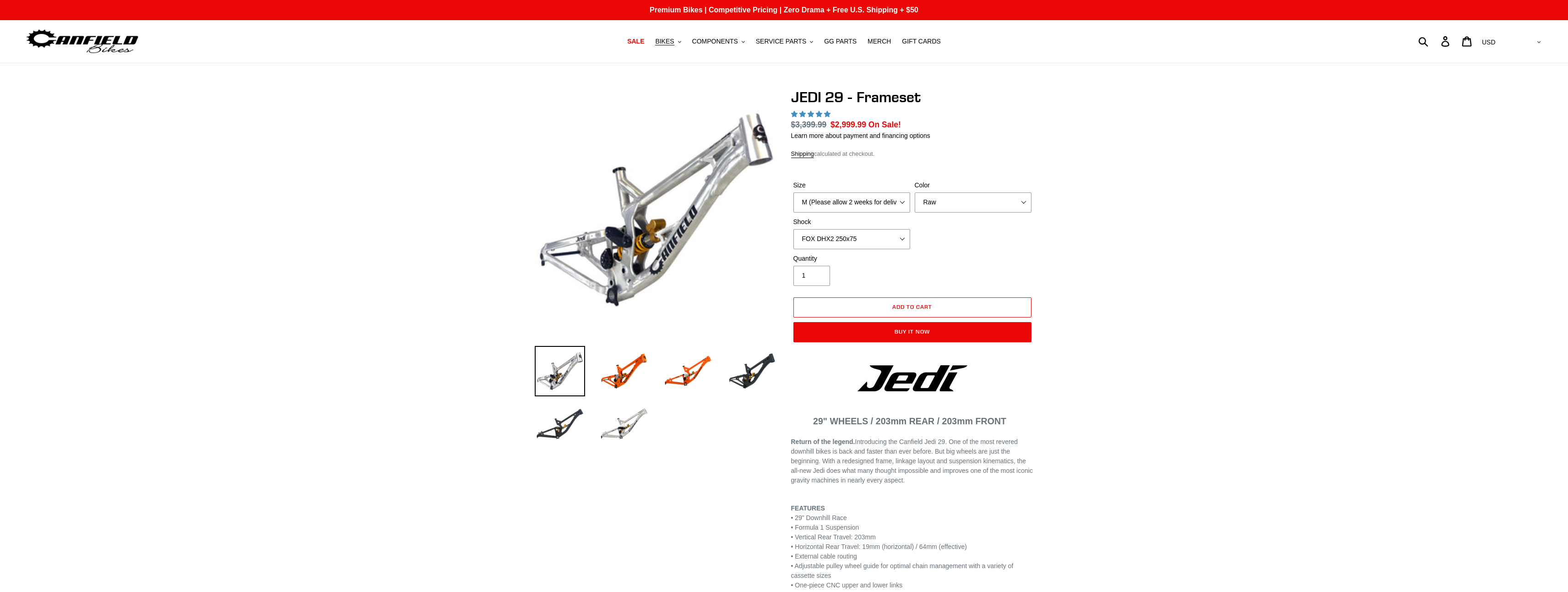
select select "highest-rating"
click at [557, 435] on img at bounding box center [560, 424] width 50 height 50
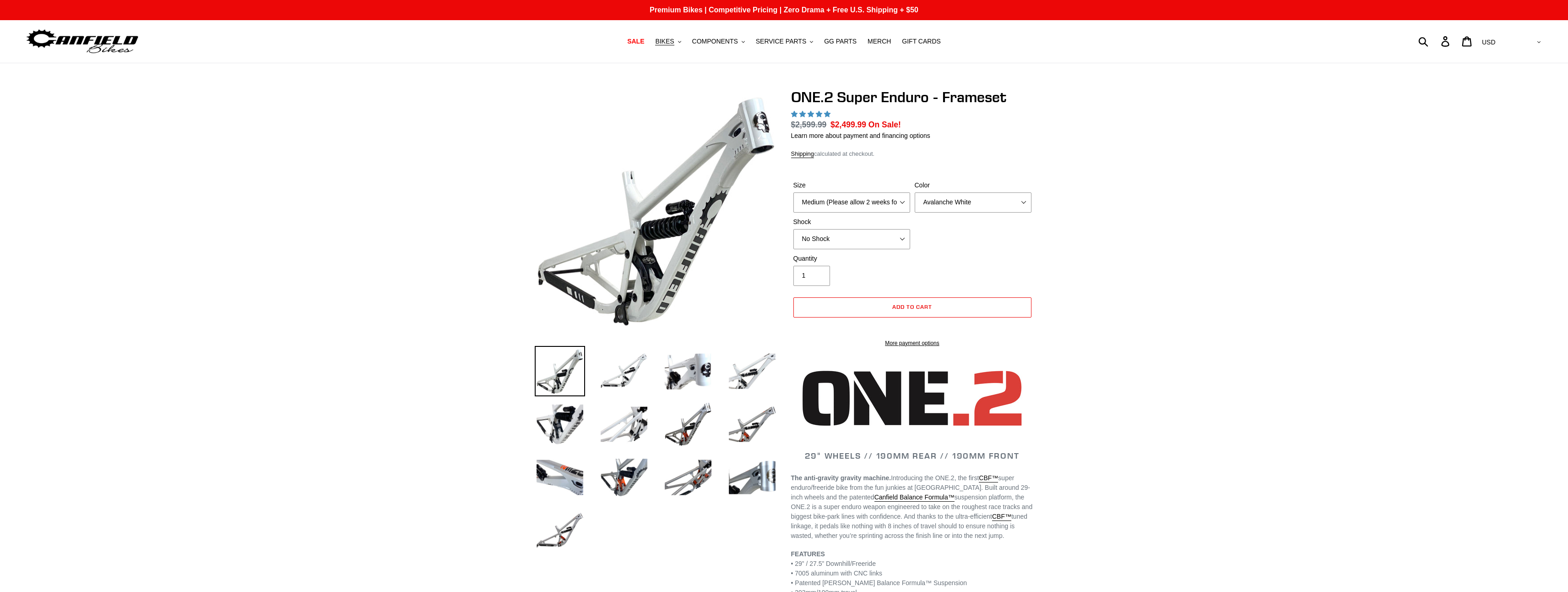
select select "highest-rating"
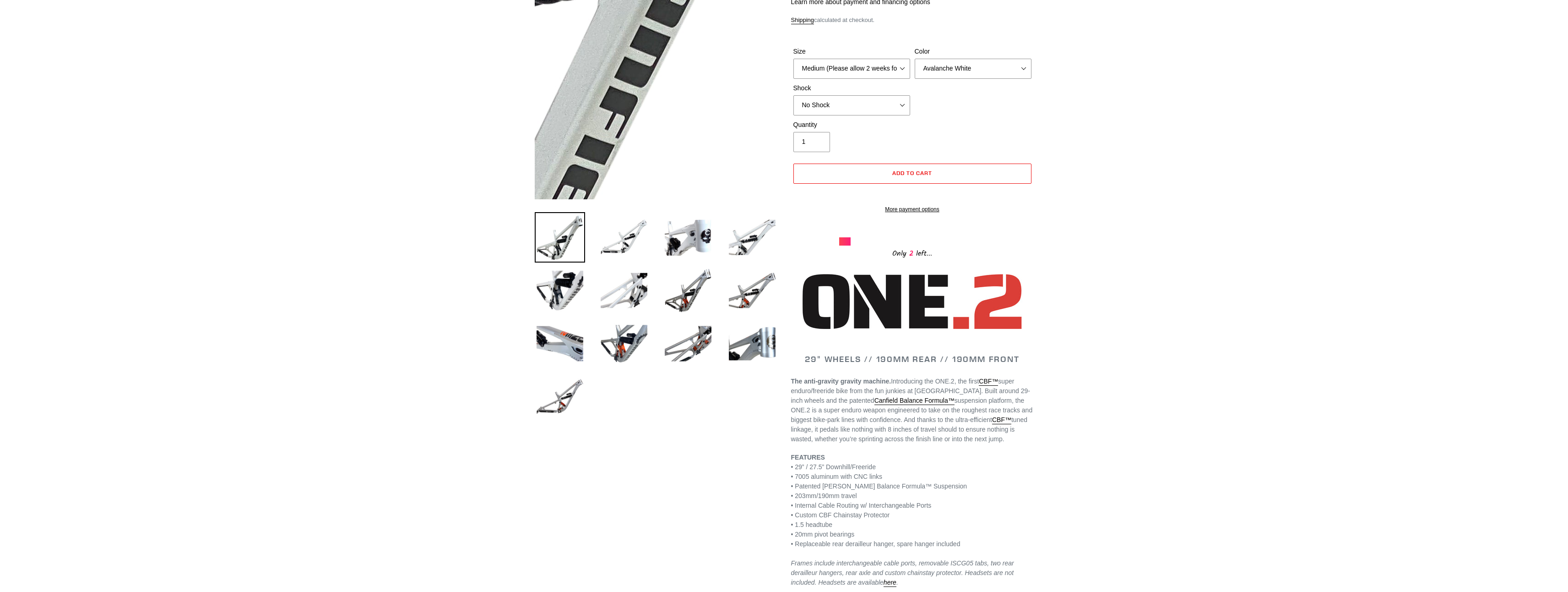
scroll to position [138, 0]
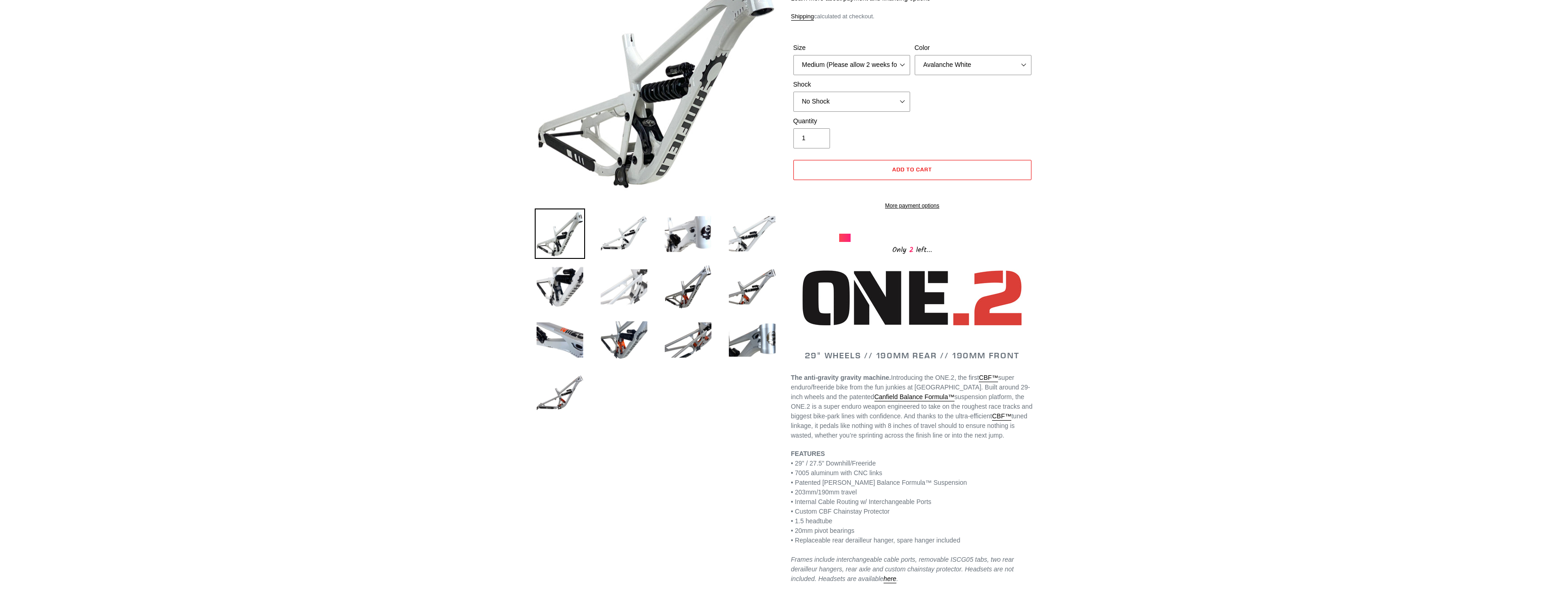
click at [628, 286] on img at bounding box center [624, 286] width 50 height 50
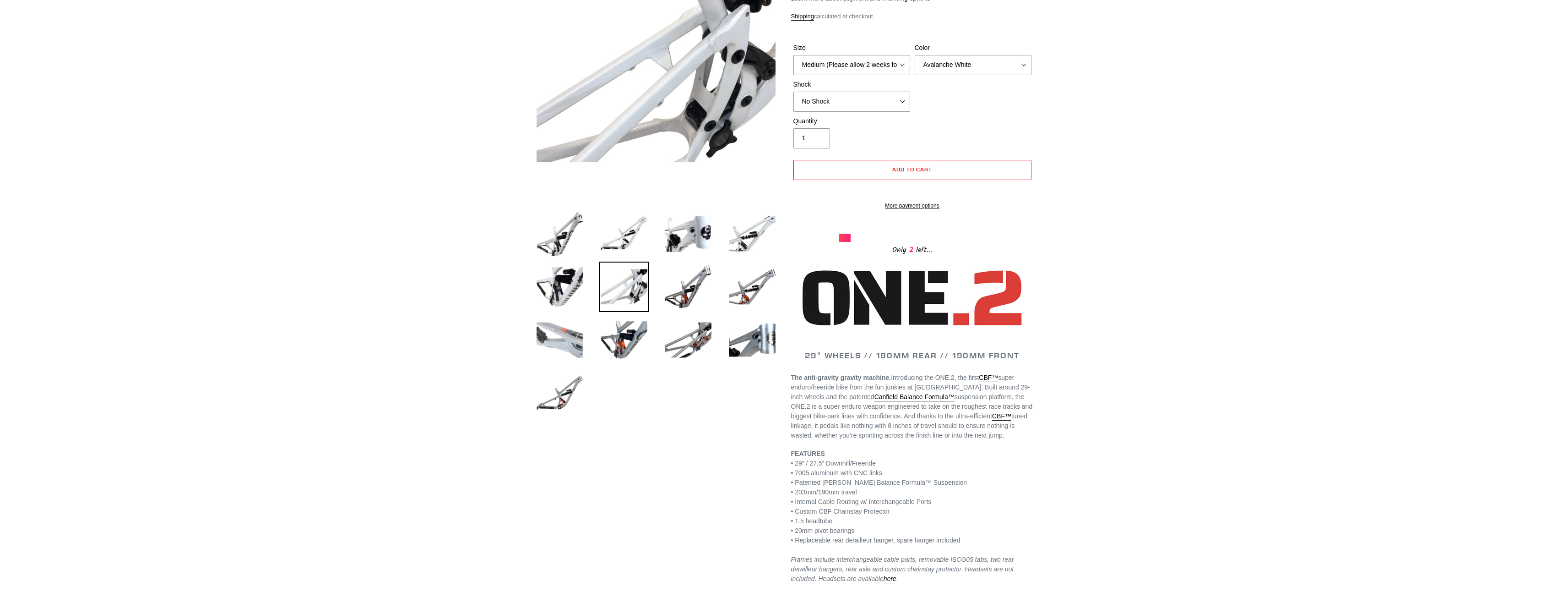
click at [563, 347] on img at bounding box center [560, 340] width 50 height 50
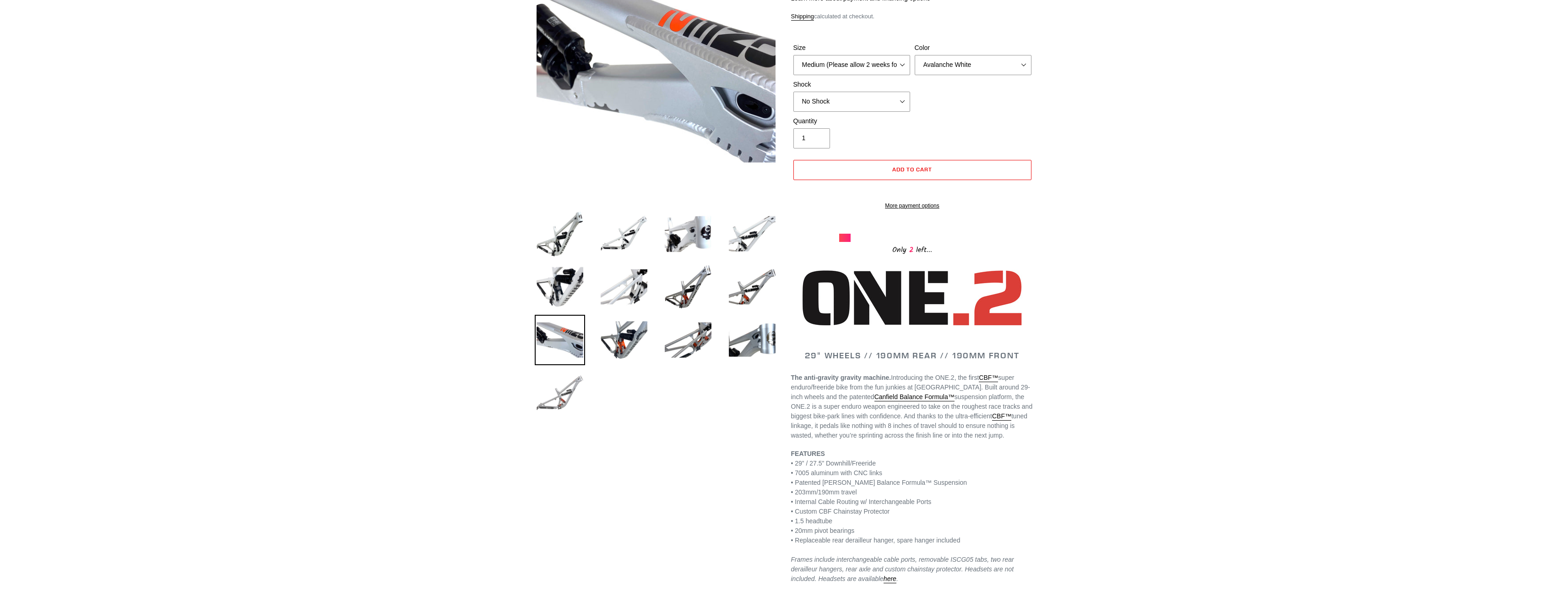
click at [559, 391] on img at bounding box center [560, 393] width 50 height 50
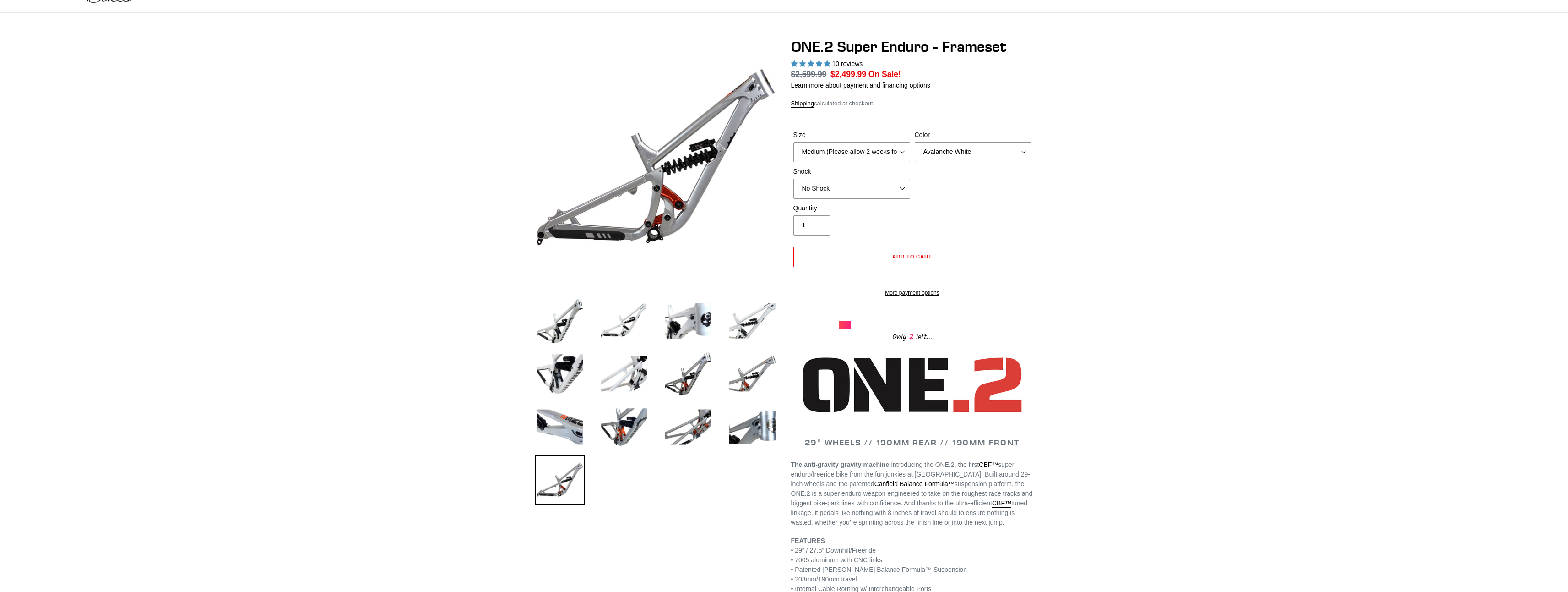
scroll to position [46, 0]
